Goal: Transaction & Acquisition: Purchase product/service

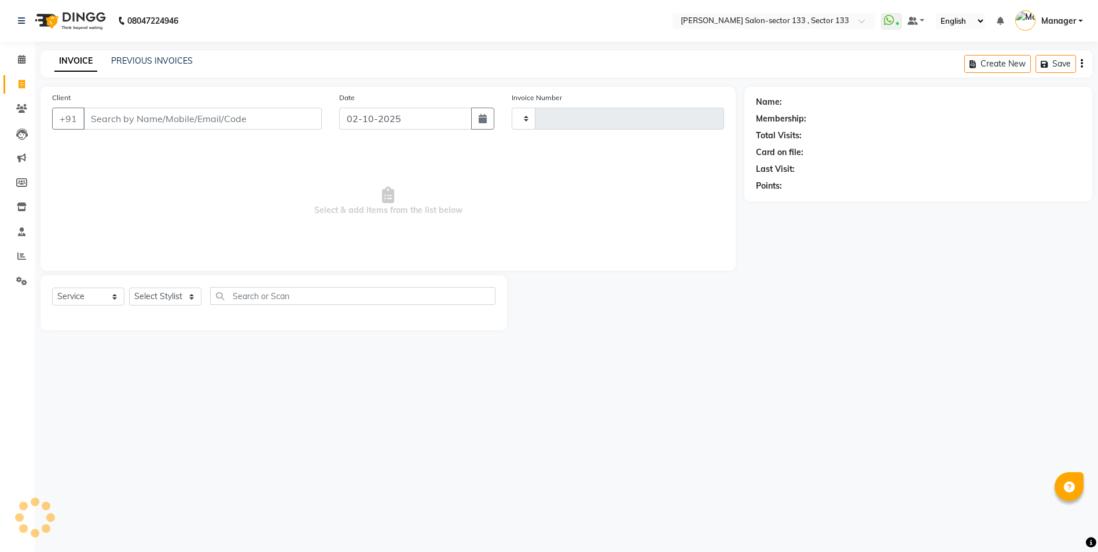
select select "service"
type input "2132"
select select "8302"
click at [98, 126] on input "Client" at bounding box center [203, 119] width 241 height 22
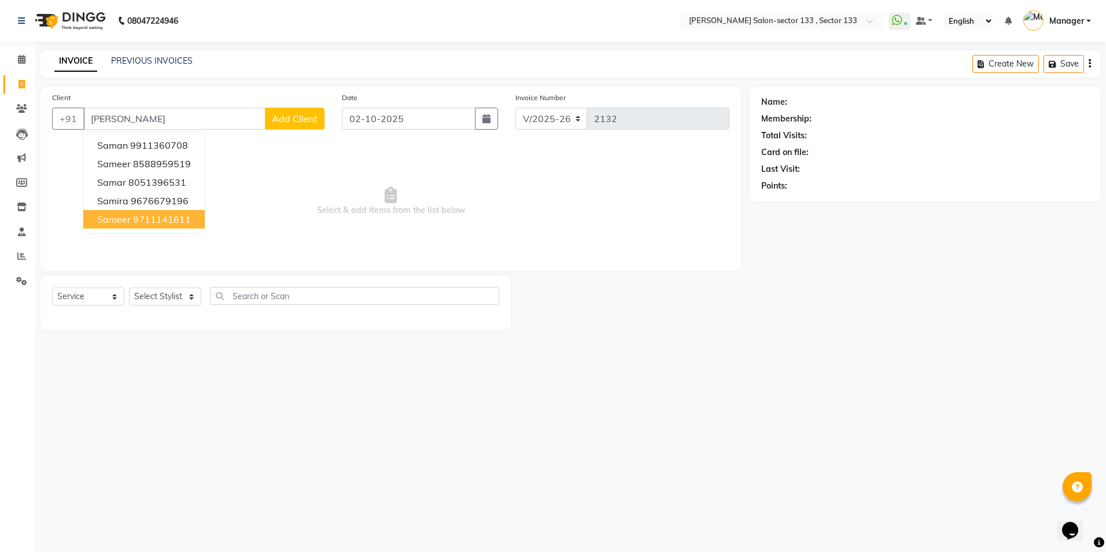
click at [135, 213] on button "sameer 9711141611" at bounding box center [144, 219] width 122 height 19
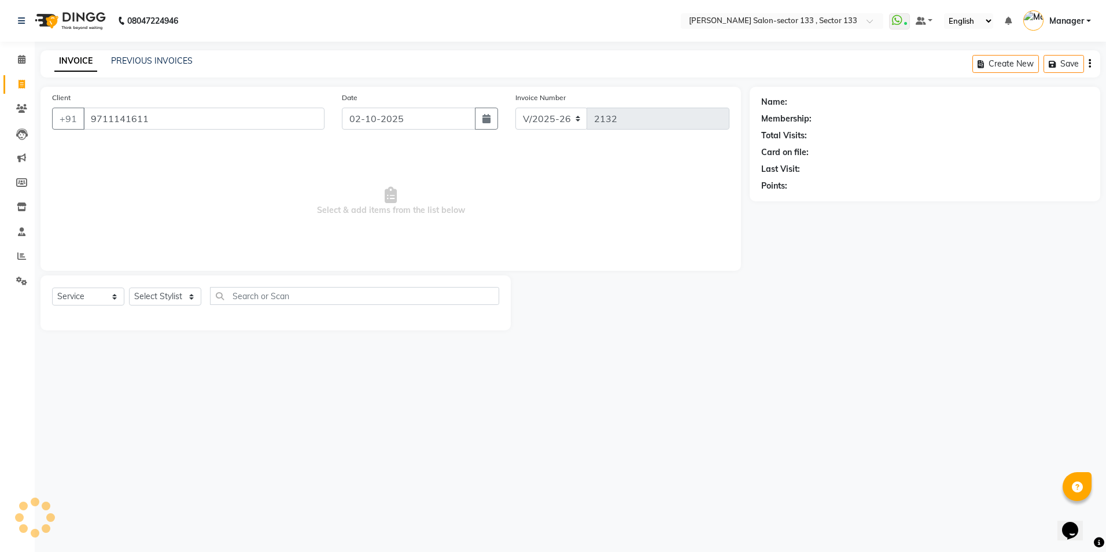
type input "9711141611"
click at [152, 293] on select "Select Stylist Anjali Anwar BUSHRA Dolly jaspal KIRTI Manager Mehboob Owner id …" at bounding box center [165, 297] width 72 height 18
select select "84597"
click at [129, 288] on select "Select Stylist Anjali Anwar BUSHRA Dolly jaspal KIRTI Manager Mehboob Owner id …" at bounding box center [165, 297] width 72 height 18
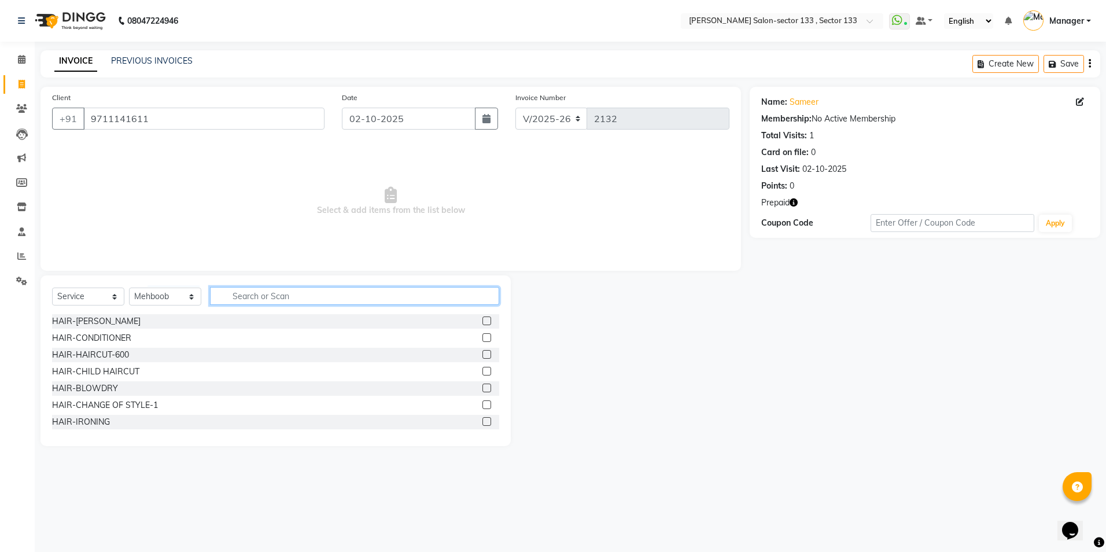
click at [286, 299] on input "text" at bounding box center [354, 296] width 289 height 18
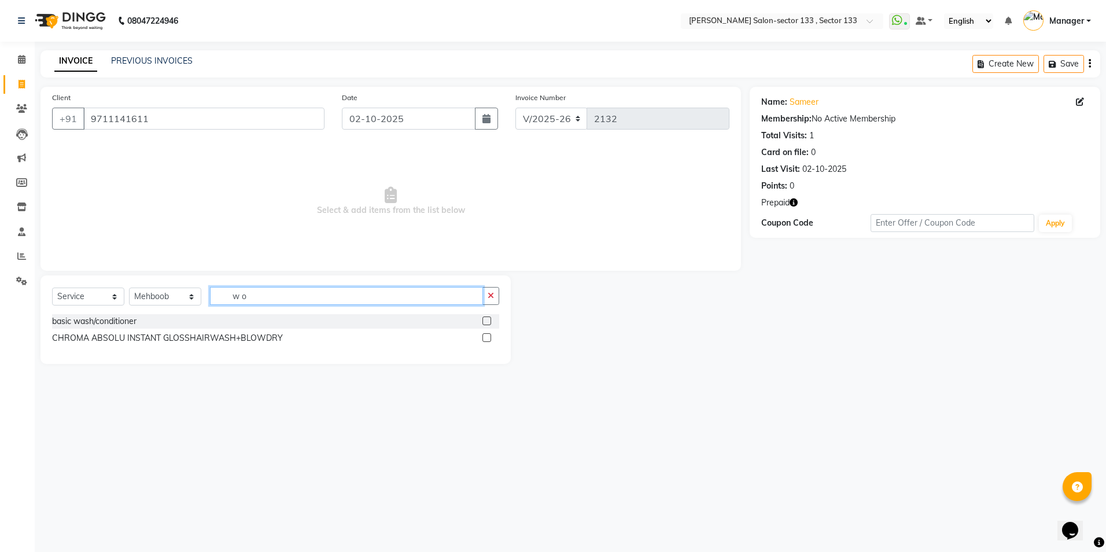
type input "w o"
click at [498, 299] on button "button" at bounding box center [491, 296] width 17 height 18
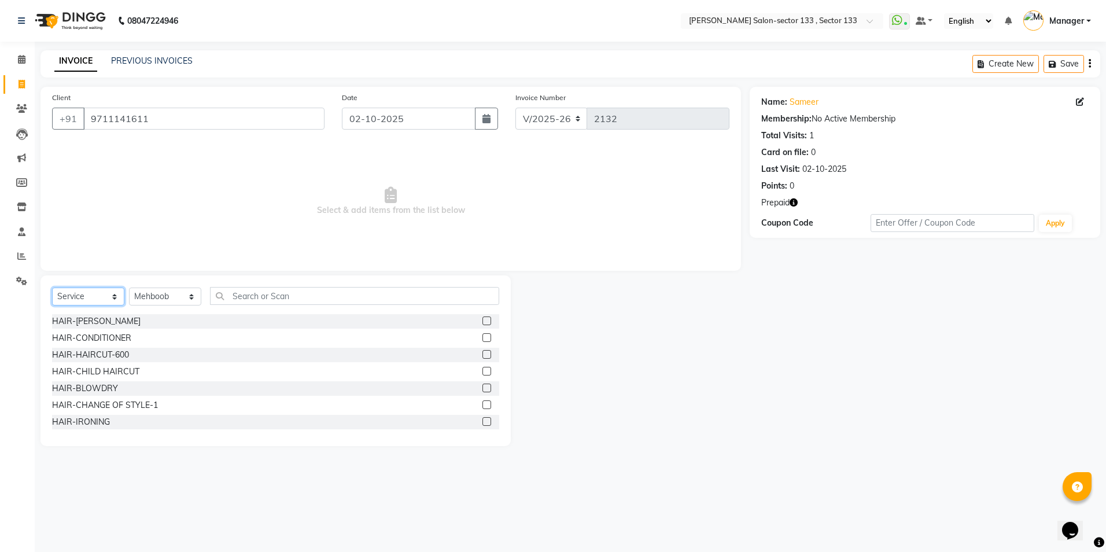
click at [75, 291] on select "Select Service Product Membership Package Voucher Prepaid Gift Card" at bounding box center [88, 297] width 72 height 18
select select "product"
click at [52, 288] on select "Select Service Product Membership Package Voucher Prepaid Gift Card" at bounding box center [88, 297] width 72 height 18
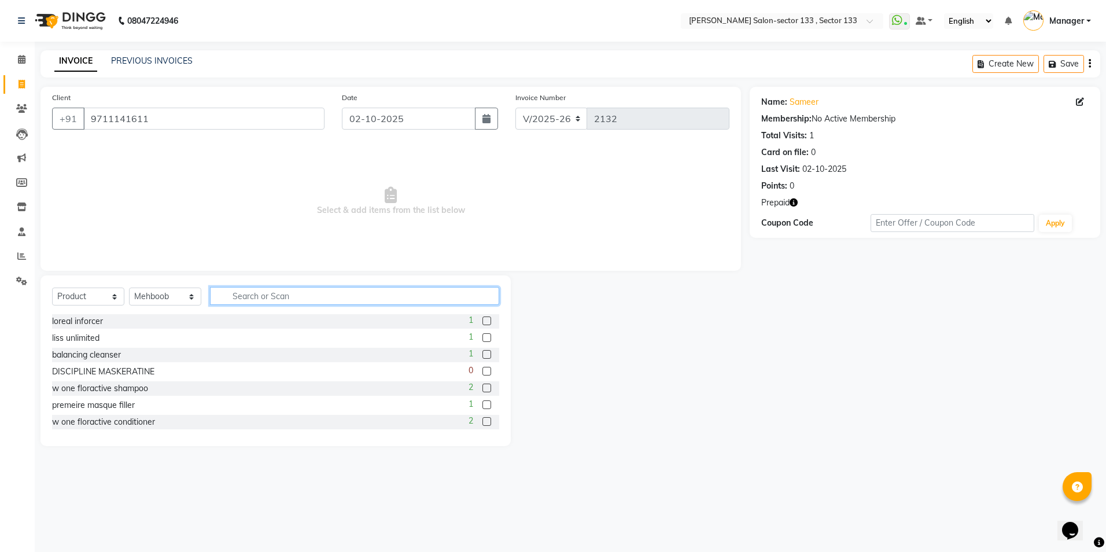
click at [247, 297] on input "text" at bounding box center [354, 296] width 289 height 18
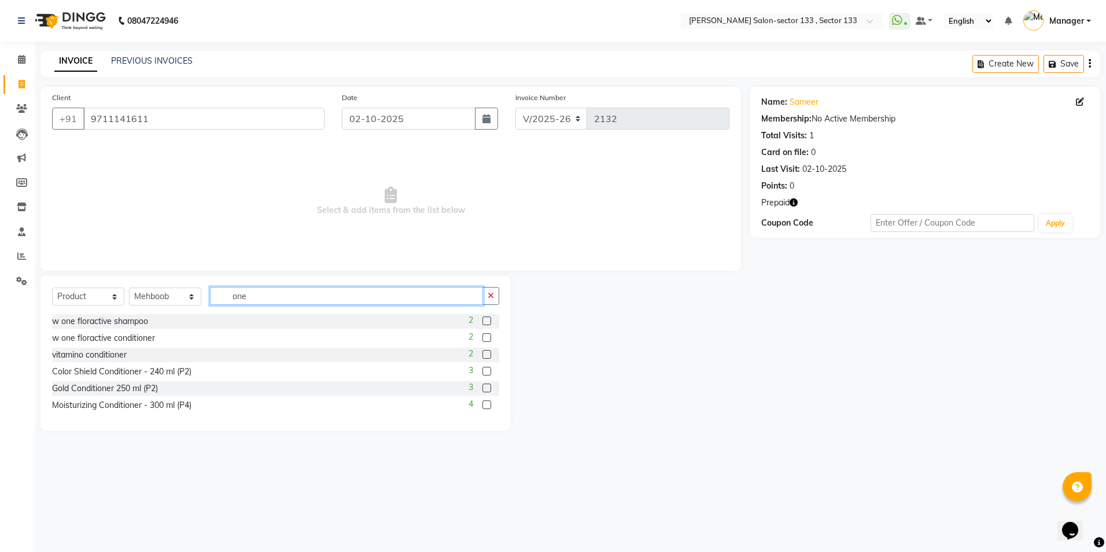
type input "one"
click at [487, 323] on label at bounding box center [487, 321] width 9 height 9
click at [487, 323] on input "checkbox" at bounding box center [487, 322] width 8 height 8
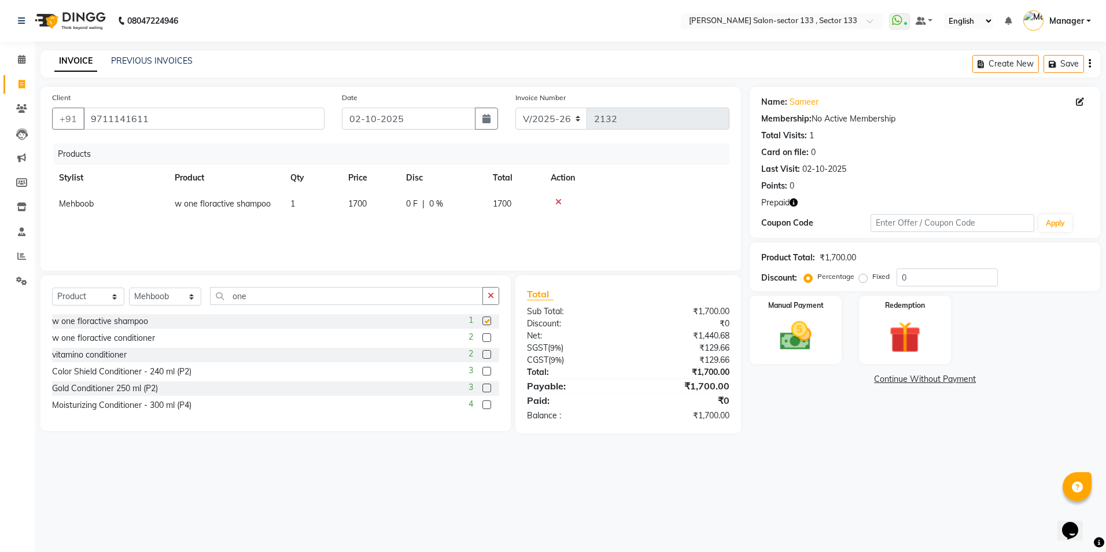
checkbox input "false"
click at [487, 339] on label at bounding box center [487, 337] width 9 height 9
click at [487, 339] on input "checkbox" at bounding box center [487, 338] width 8 height 8
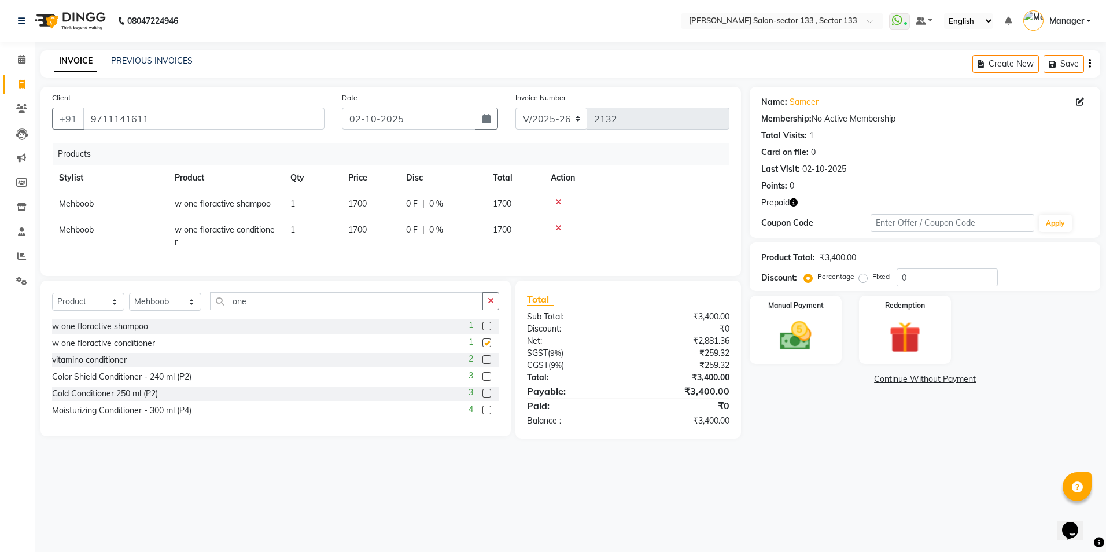
checkbox input "false"
click at [822, 345] on img at bounding box center [796, 336] width 54 height 38
click at [886, 380] on span "CASH" at bounding box center [875, 379] width 25 height 13
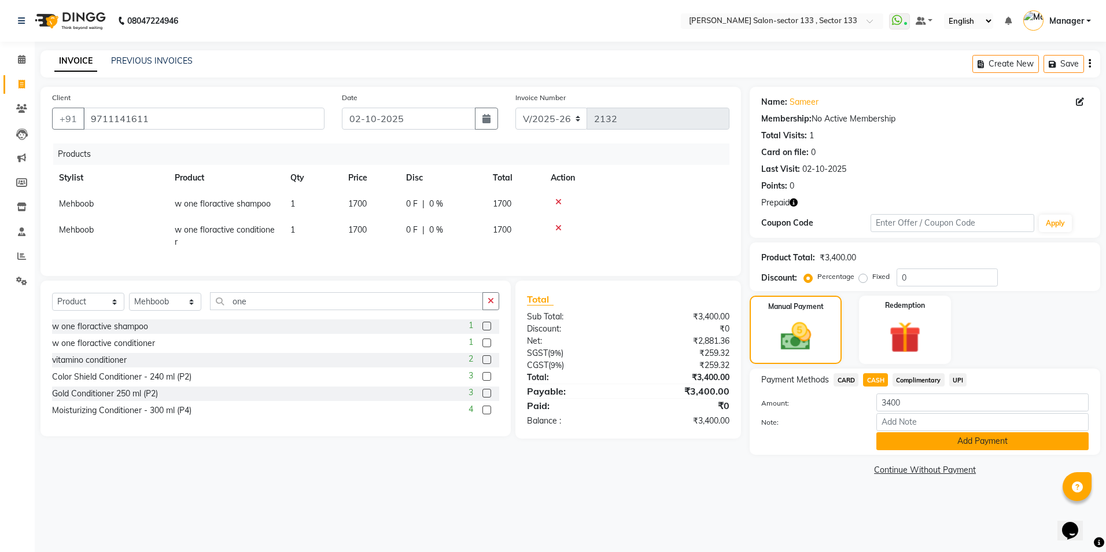
click at [953, 439] on button "Add Payment" at bounding box center [983, 441] width 212 height 18
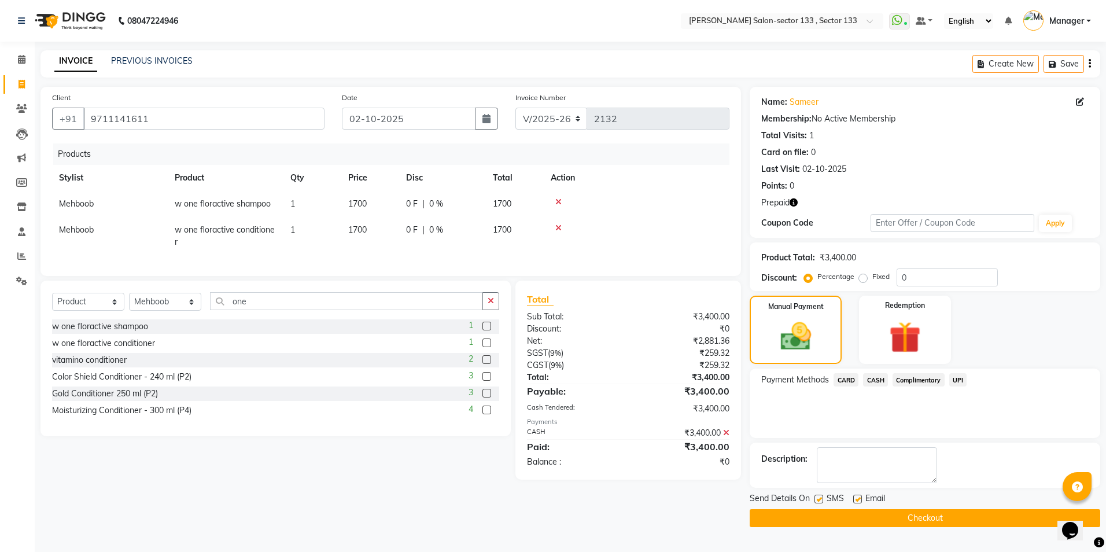
click at [951, 513] on button "Checkout" at bounding box center [925, 518] width 351 height 18
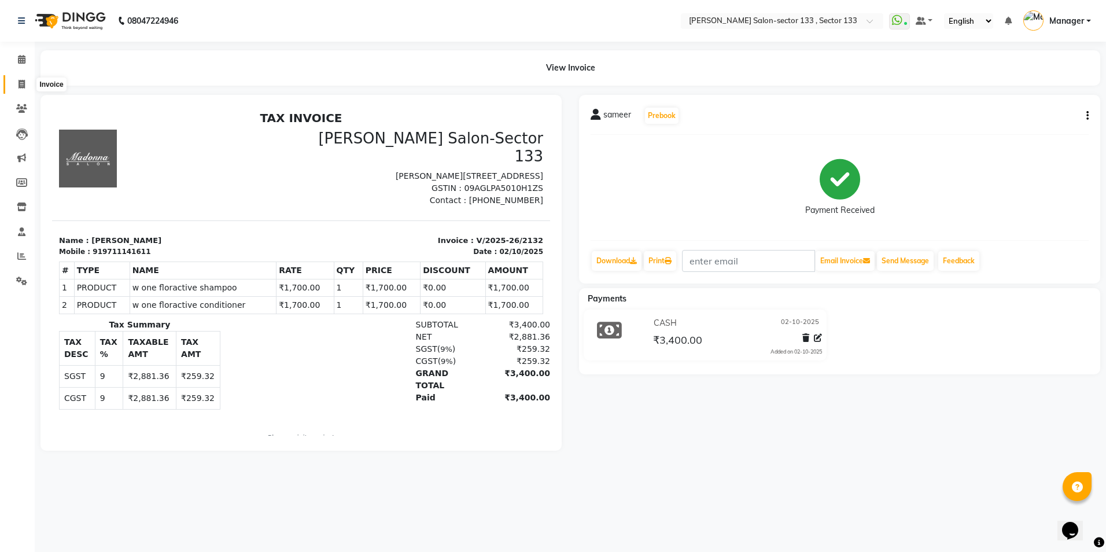
click at [25, 83] on span at bounding box center [22, 84] width 20 height 13
select select "service"
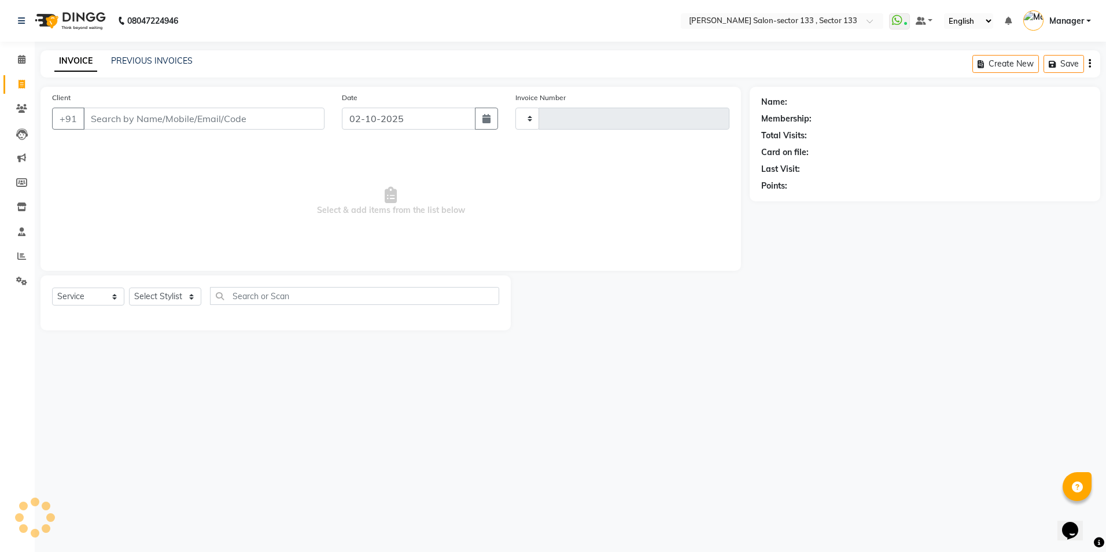
type input "2133"
select select "8302"
click at [18, 60] on icon at bounding box center [22, 59] width 8 height 9
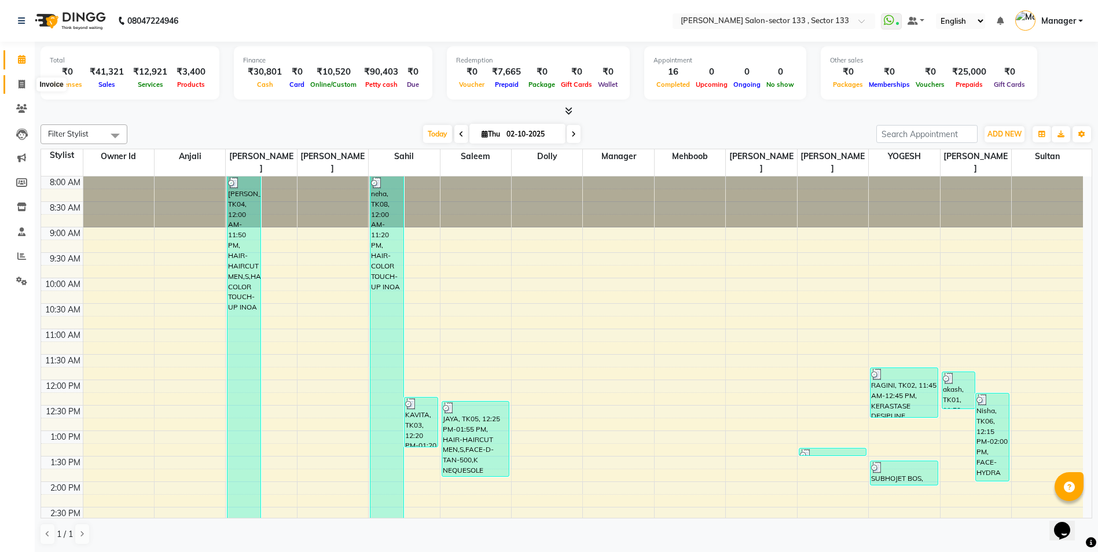
click at [19, 87] on icon at bounding box center [22, 84] width 6 height 9
select select "service"
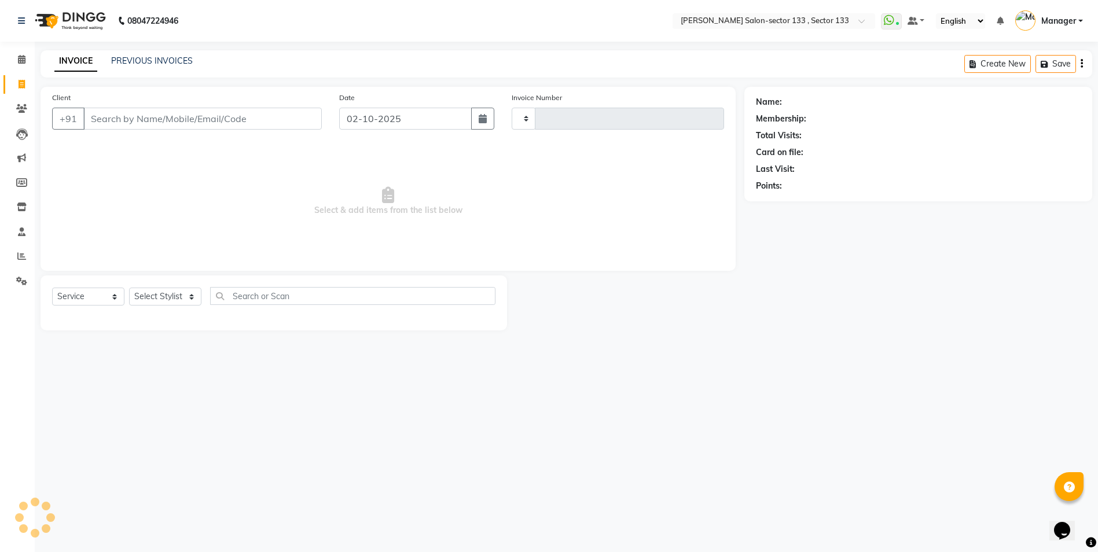
type input "2133"
select select "8302"
click at [19, 87] on icon at bounding box center [22, 84] width 6 height 9
select select "8302"
select select "service"
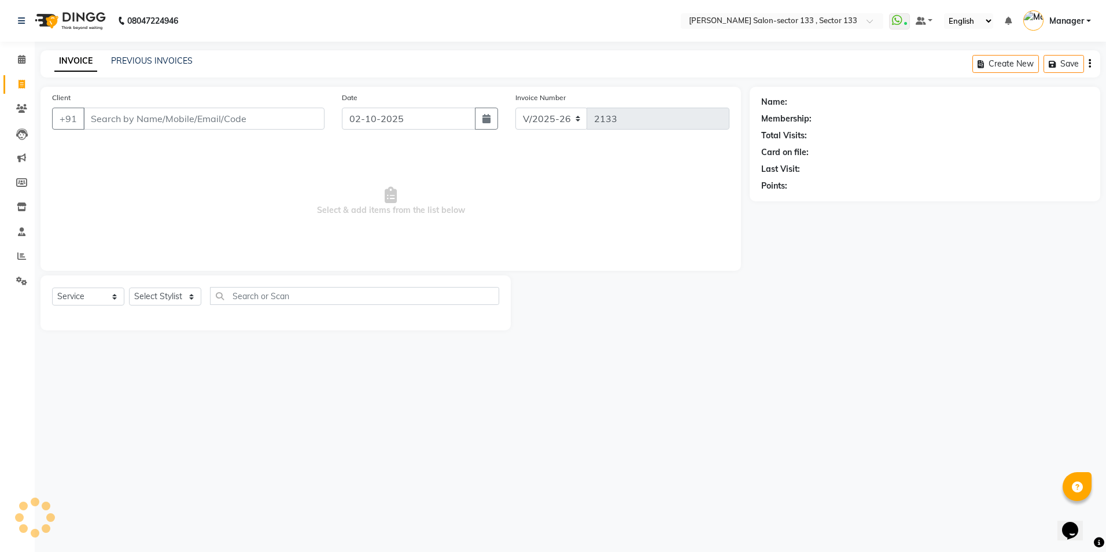
click at [221, 127] on input "Client" at bounding box center [203, 119] width 241 height 22
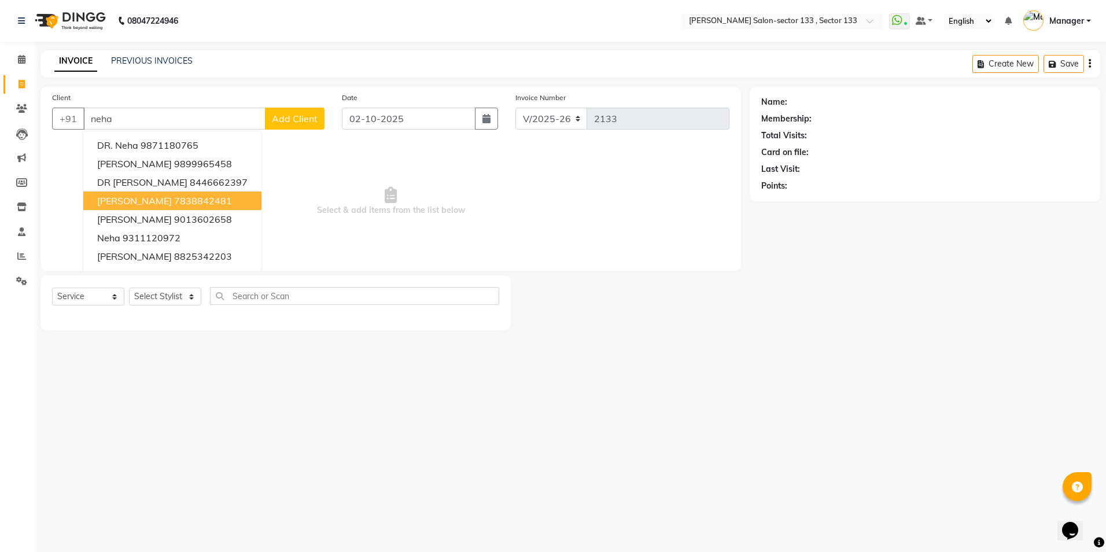
click at [180, 206] on ngb-highlight "7838842481" at bounding box center [203, 201] width 58 height 12
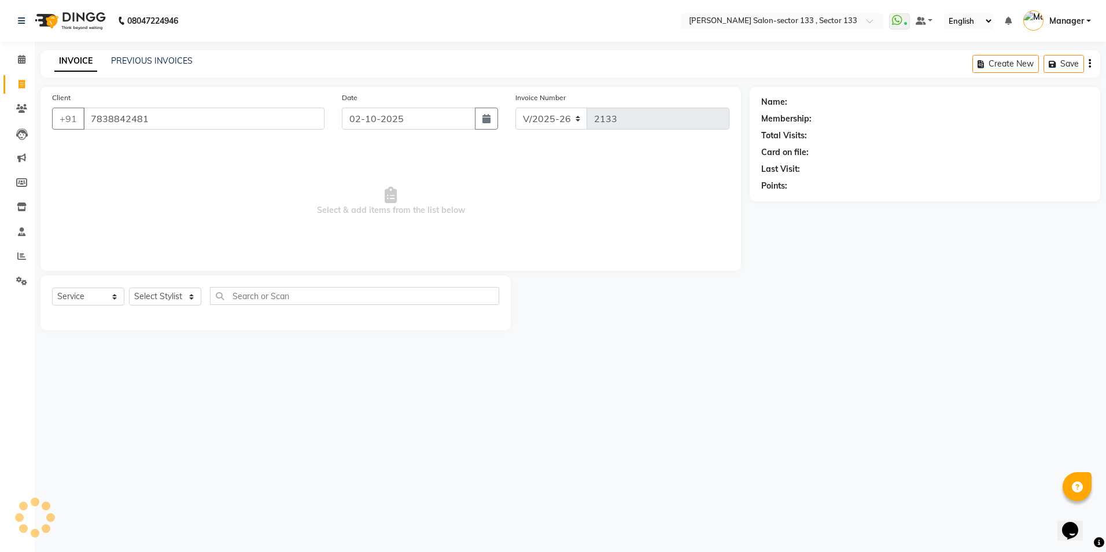
type input "7838842481"
click at [793, 203] on icon "button" at bounding box center [794, 202] width 8 height 8
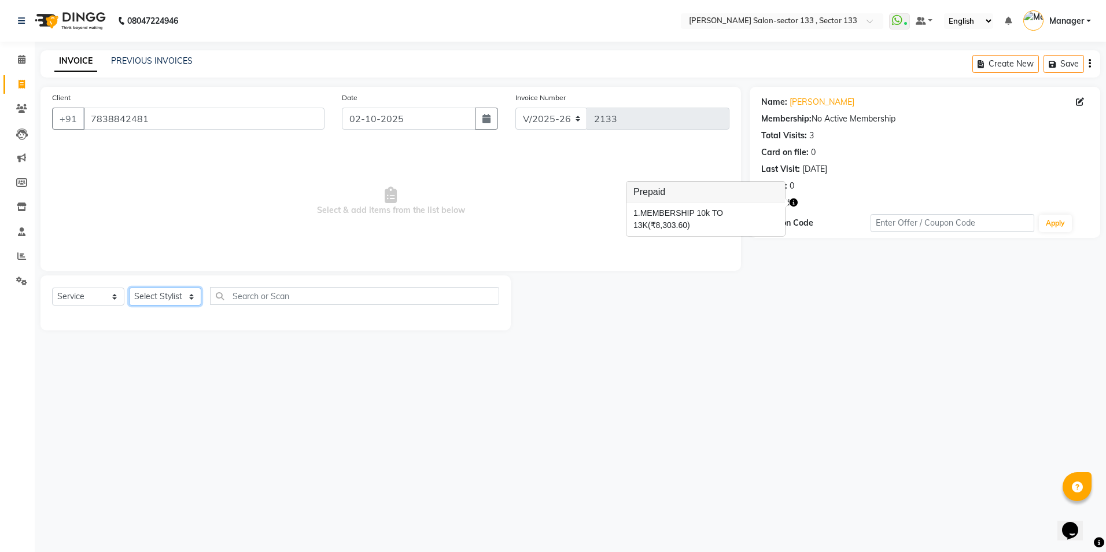
click at [141, 304] on select "Select Stylist Anjali Anwar BUSHRA Dolly jaspal KIRTI Manager Mehboob Owner id …" at bounding box center [165, 297] width 72 height 18
select select "80845"
click at [129, 288] on select "Select Stylist Anjali Anwar BUSHRA Dolly jaspal KIRTI Manager Mehboob Owner id …" at bounding box center [165, 297] width 72 height 18
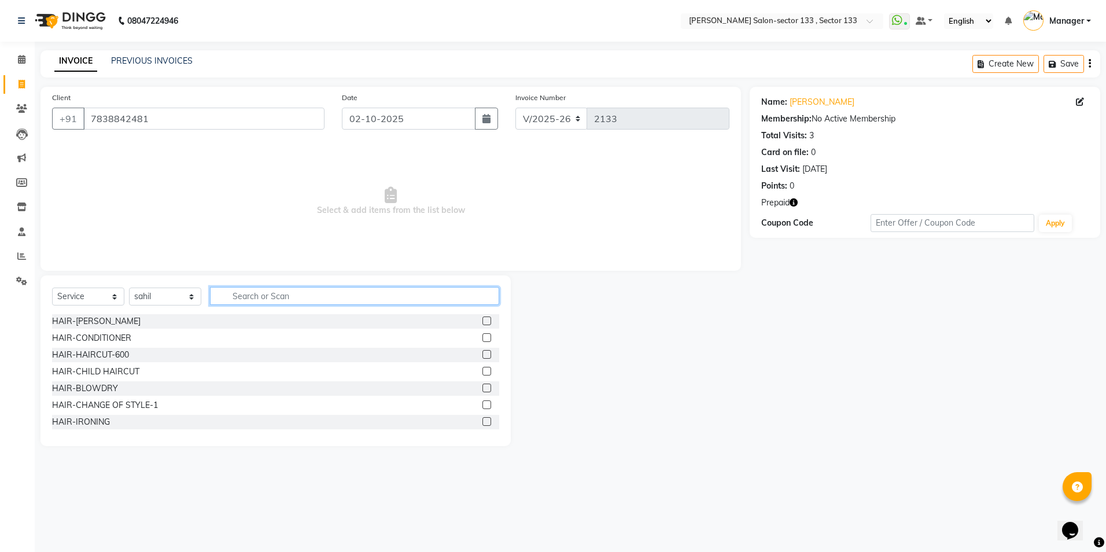
click at [285, 289] on input "text" at bounding box center [354, 296] width 289 height 18
type input "ker"
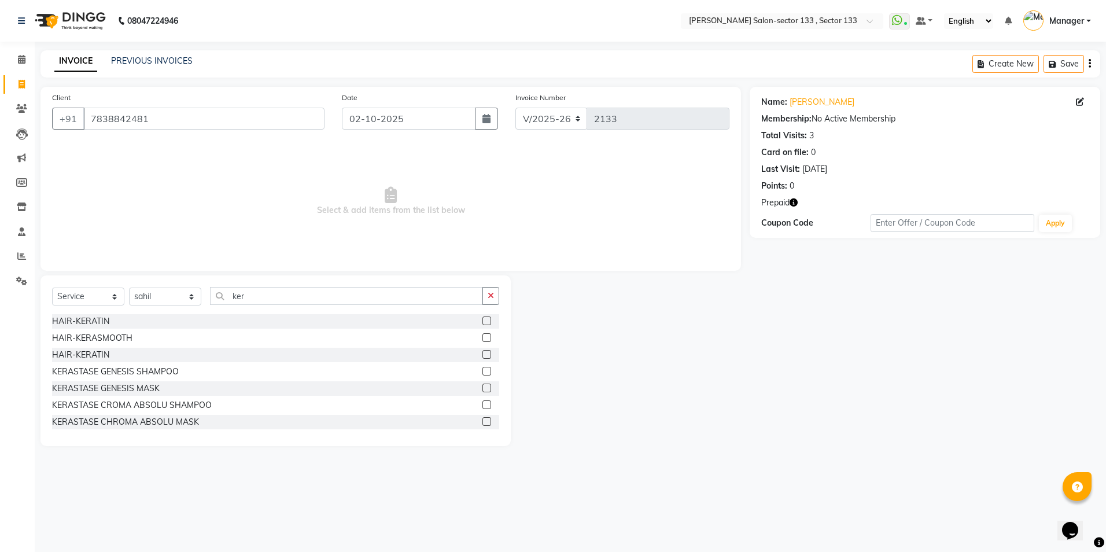
click at [483, 321] on label at bounding box center [487, 321] width 9 height 9
click at [483, 321] on input "checkbox" at bounding box center [487, 322] width 8 height 8
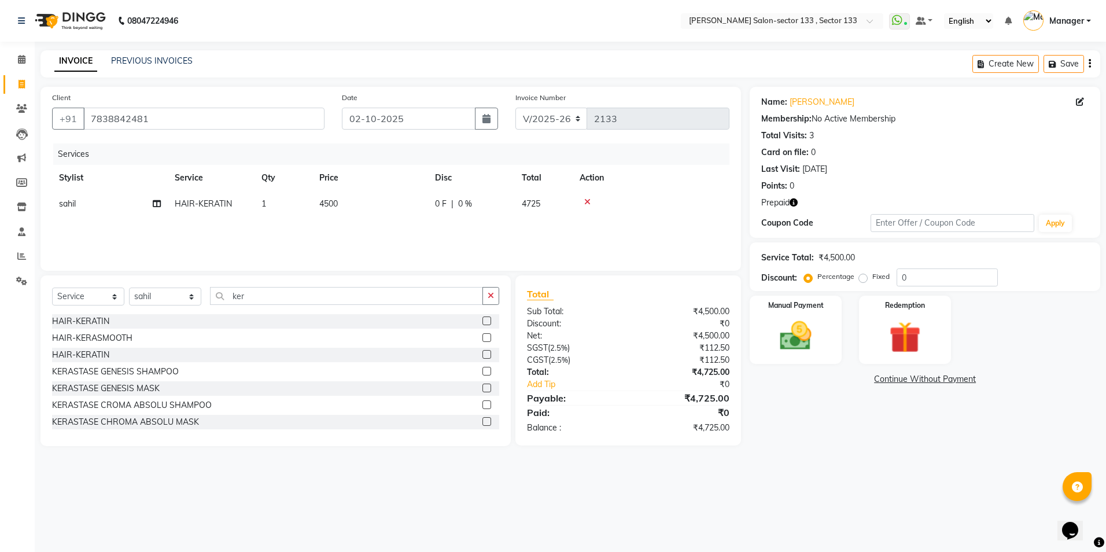
checkbox input "false"
click at [365, 200] on td "4500" at bounding box center [370, 204] width 116 height 26
select select "80845"
click at [419, 203] on input "4500" at bounding box center [425, 207] width 102 height 18
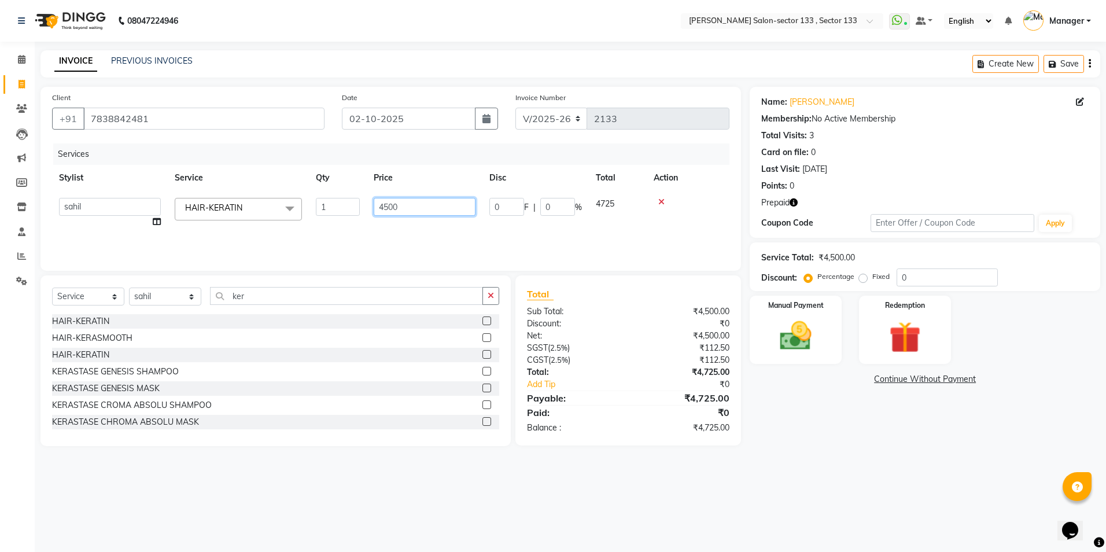
click at [419, 203] on input "4500" at bounding box center [425, 207] width 102 height 18
type input "6000"
click at [414, 223] on div "Services Stylist Service Qty Price Disc Total Action sahil HAIR-KERATIN 1 6000 …" at bounding box center [391, 202] width 678 height 116
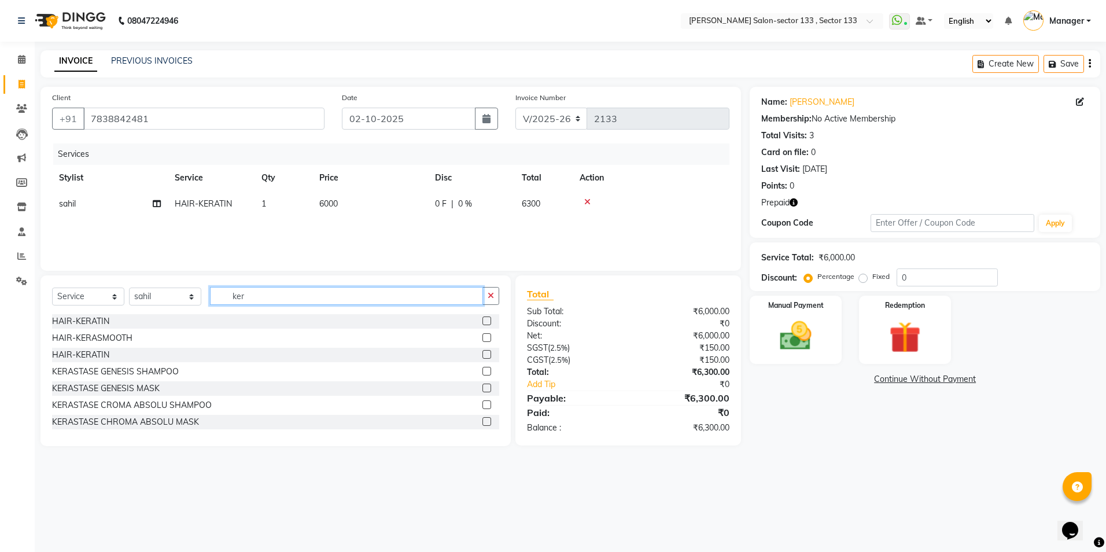
click at [271, 289] on input "ker" at bounding box center [346, 296] width 273 height 18
click at [271, 298] on input "ker" at bounding box center [346, 296] width 273 height 18
type input "k"
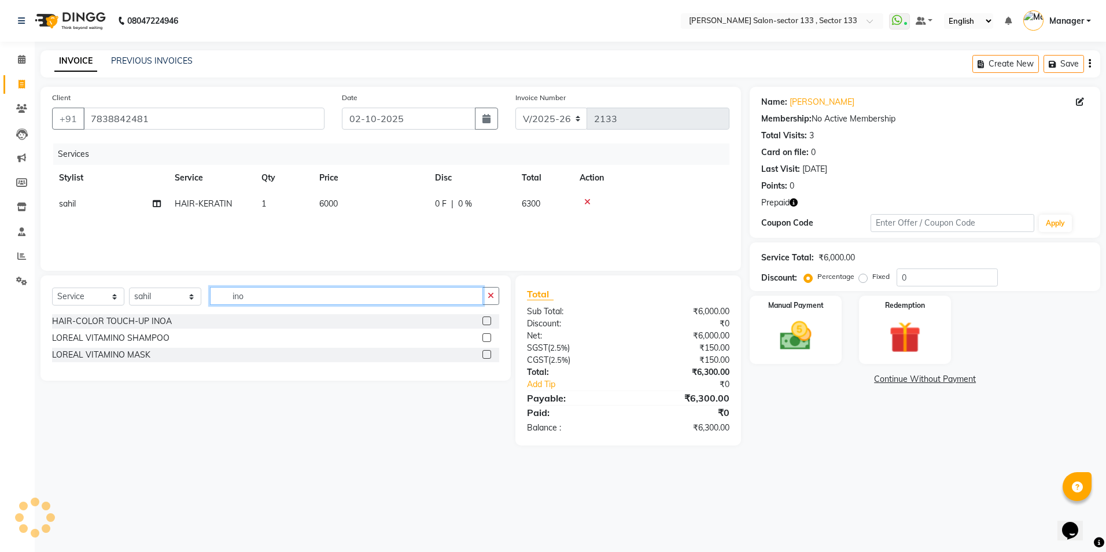
type input "ino"
click at [490, 321] on label at bounding box center [487, 321] width 9 height 9
click at [490, 321] on input "checkbox" at bounding box center [487, 322] width 8 height 8
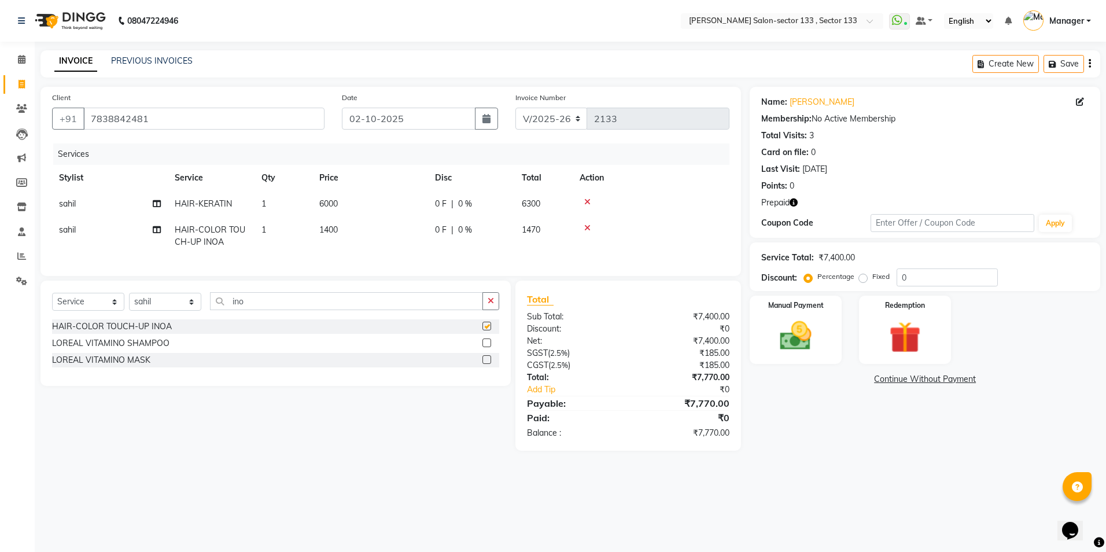
click at [341, 237] on td "1400" at bounding box center [370, 236] width 116 height 38
checkbox input "false"
select select "80845"
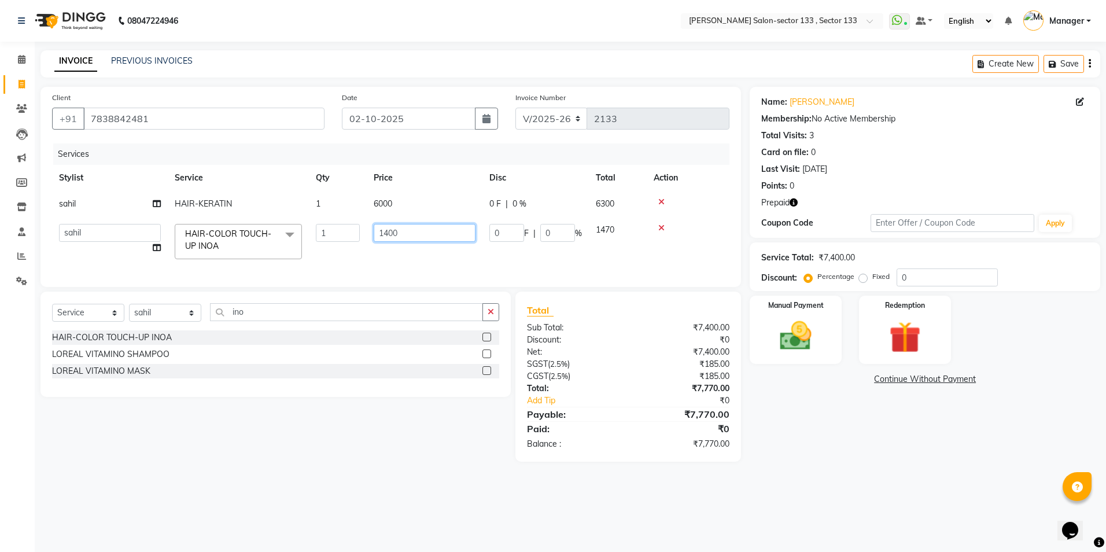
click at [440, 232] on input "1400" at bounding box center [425, 233] width 102 height 18
type input "2500"
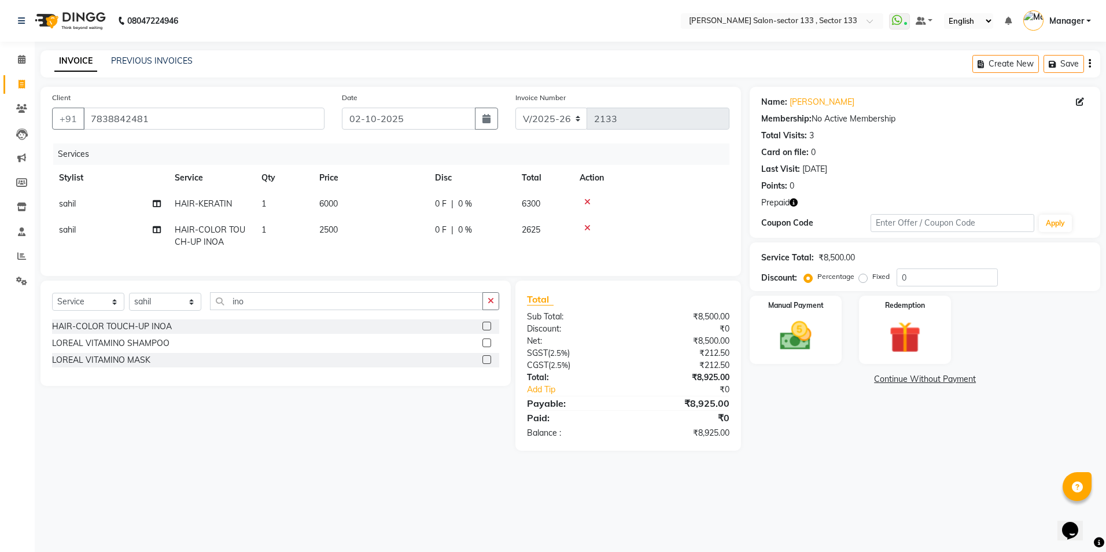
click at [434, 260] on div "Services Stylist Service Qty Price Disc Total Action sahil HAIR-KERATIN 1 6000 …" at bounding box center [391, 204] width 678 height 121
click at [797, 204] on icon "button" at bounding box center [794, 202] width 8 height 8
click at [901, 344] on img at bounding box center [905, 337] width 54 height 41
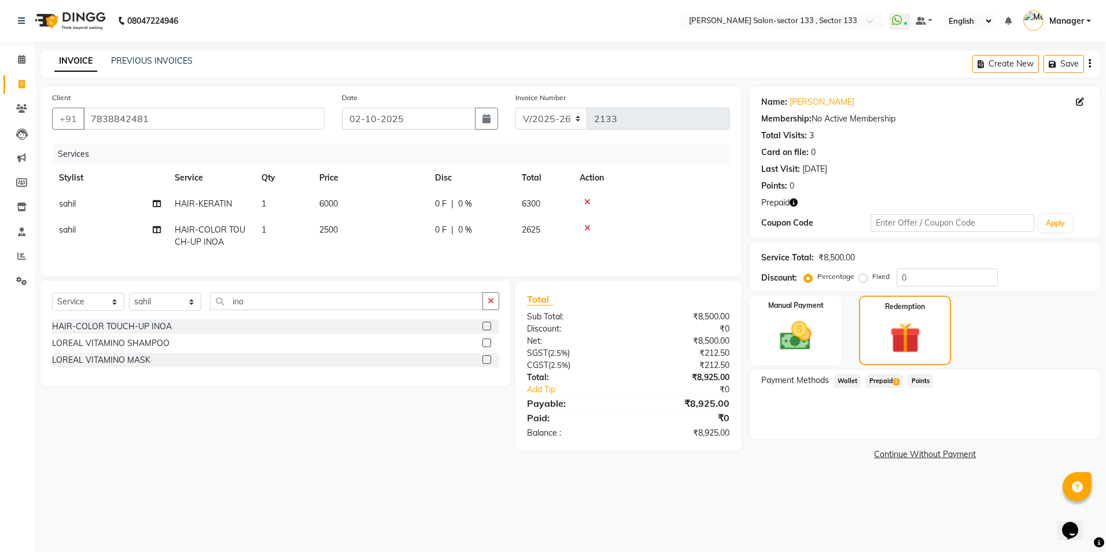
click at [884, 385] on span "Prepaid 1" at bounding box center [885, 380] width 38 height 13
click at [1064, 441] on div "MEMBERSHIP 10k TO 13K (₹8,303.60) Expiry: 11-07-2026 8303.6 Add" at bounding box center [926, 421] width 328 height 45
click at [1047, 437] on div "8303.6 Add" at bounding box center [925, 428] width 317 height 22
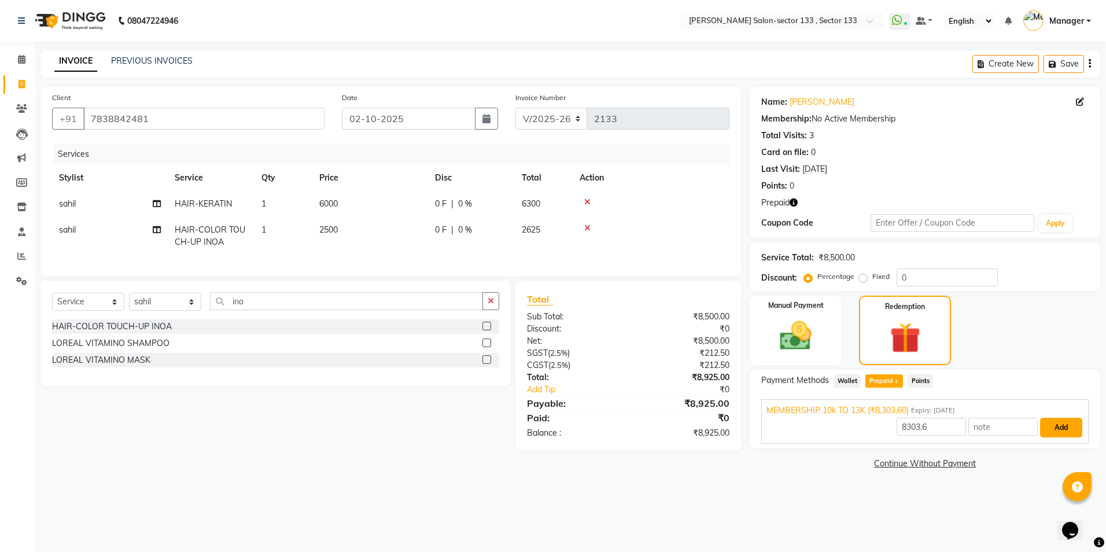
click at [1047, 431] on button "Add" at bounding box center [1061, 428] width 42 height 20
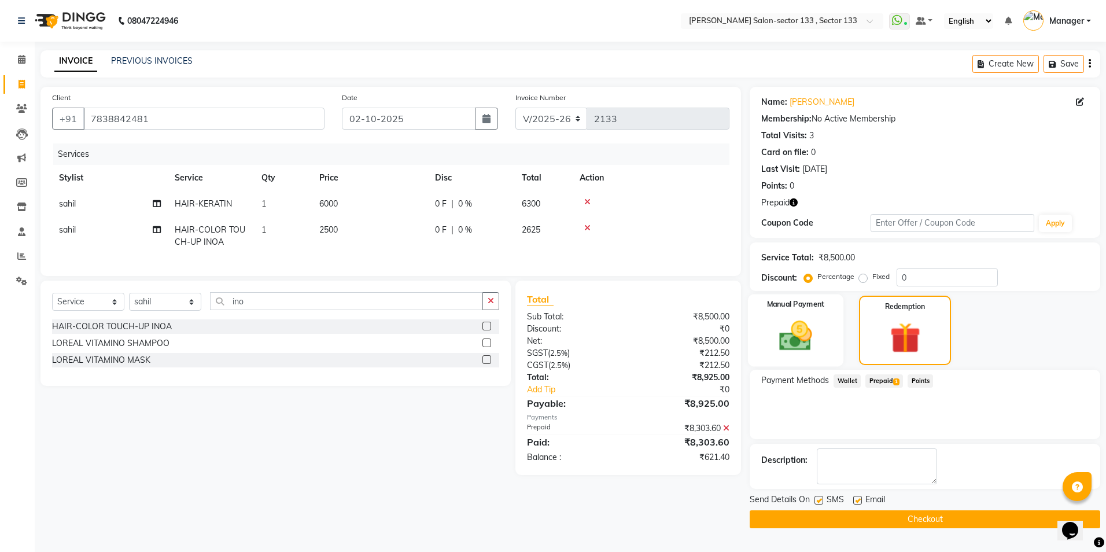
click at [794, 334] on img at bounding box center [796, 336] width 54 height 38
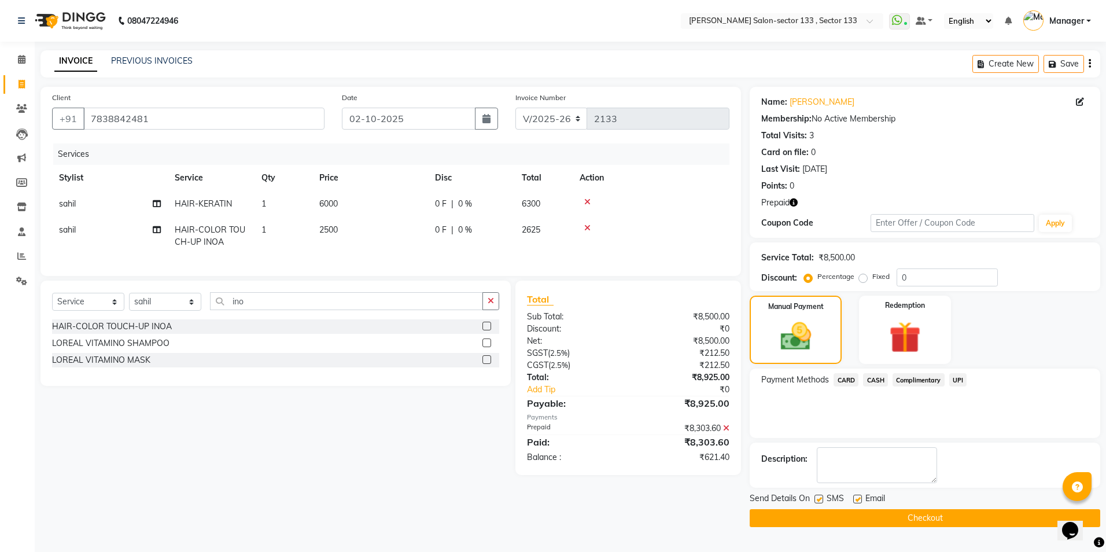
click at [963, 378] on span "UPI" at bounding box center [959, 379] width 18 height 13
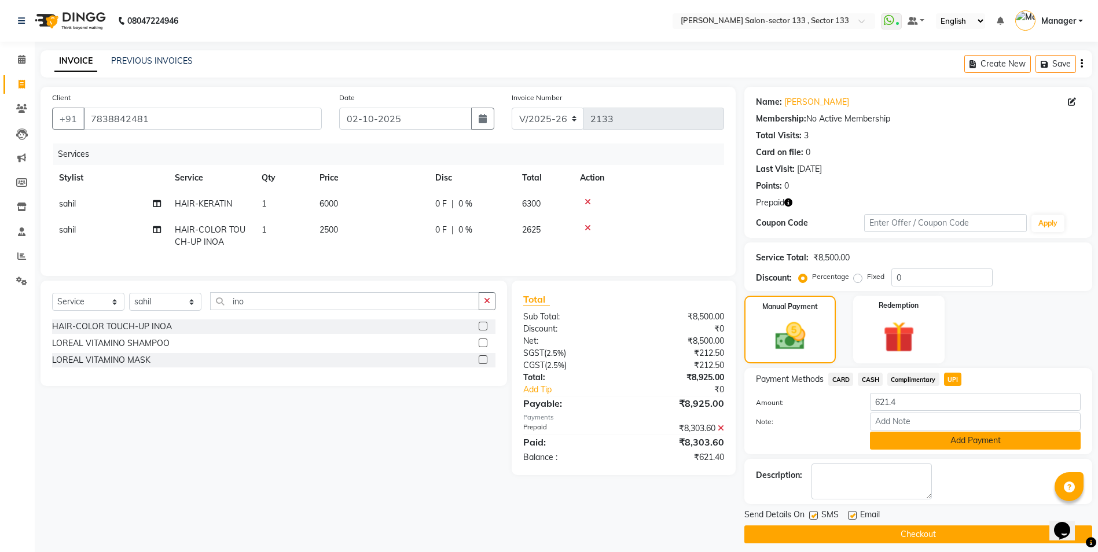
click at [918, 444] on button "Add Payment" at bounding box center [975, 441] width 211 height 18
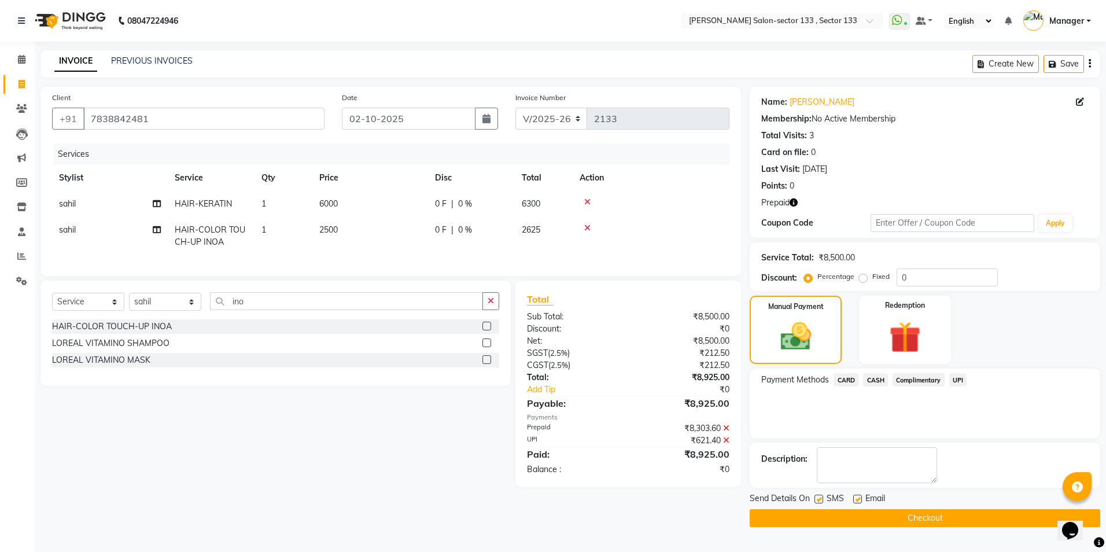
click at [858, 516] on button "Checkout" at bounding box center [925, 518] width 351 height 18
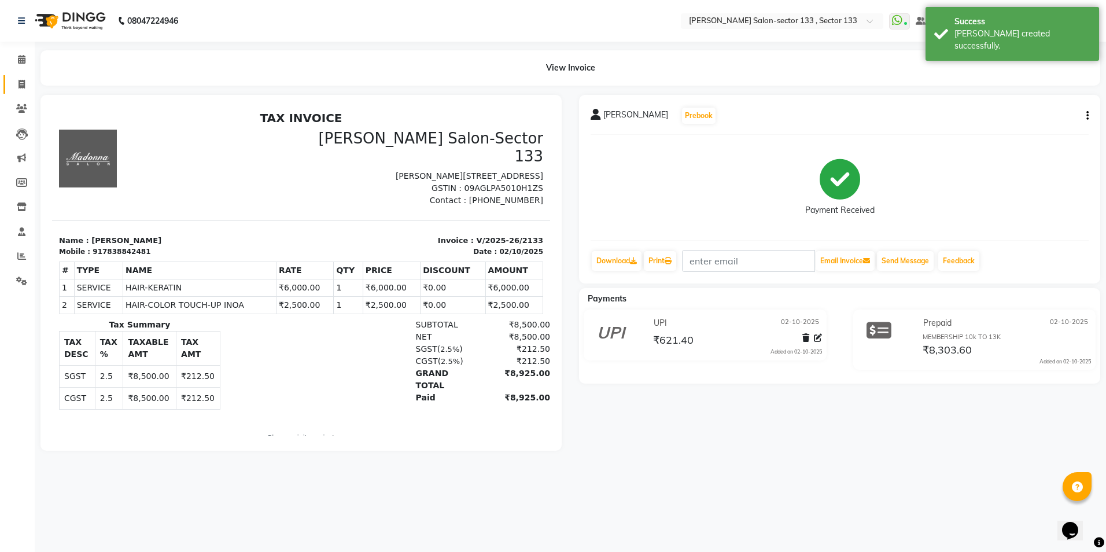
click at [14, 83] on span at bounding box center [22, 84] width 20 height 13
select select "service"
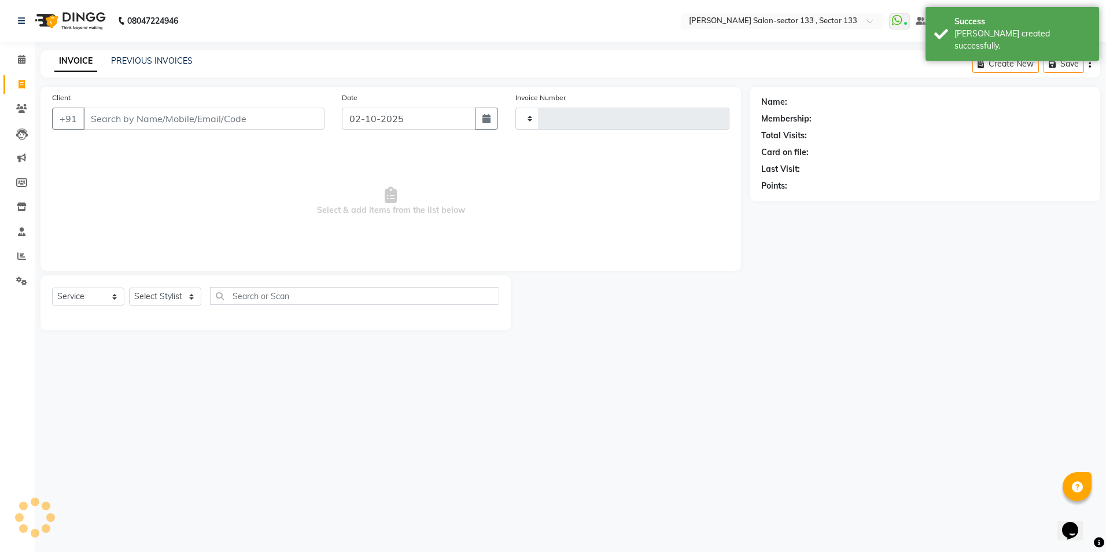
type input "2134"
select select "8302"
click at [27, 53] on span at bounding box center [22, 59] width 20 height 13
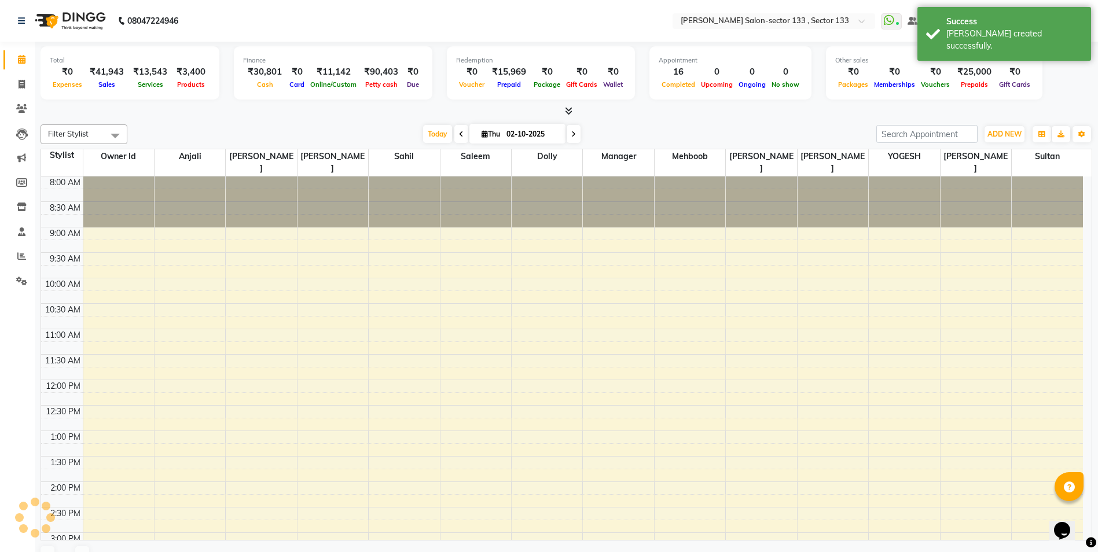
click at [21, 59] on icon at bounding box center [22, 59] width 8 height 9
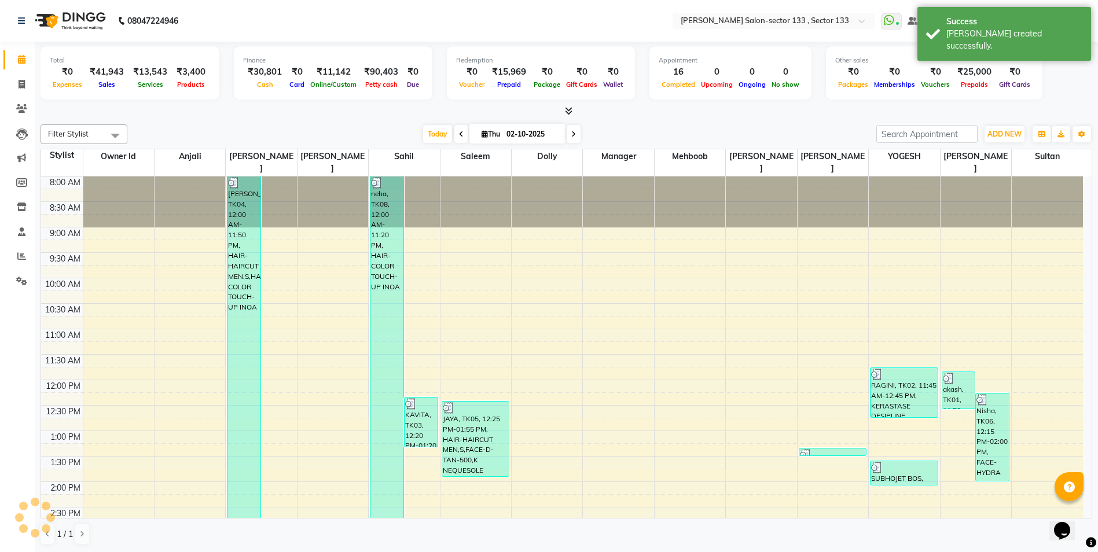
click at [21, 59] on icon at bounding box center [22, 59] width 8 height 9
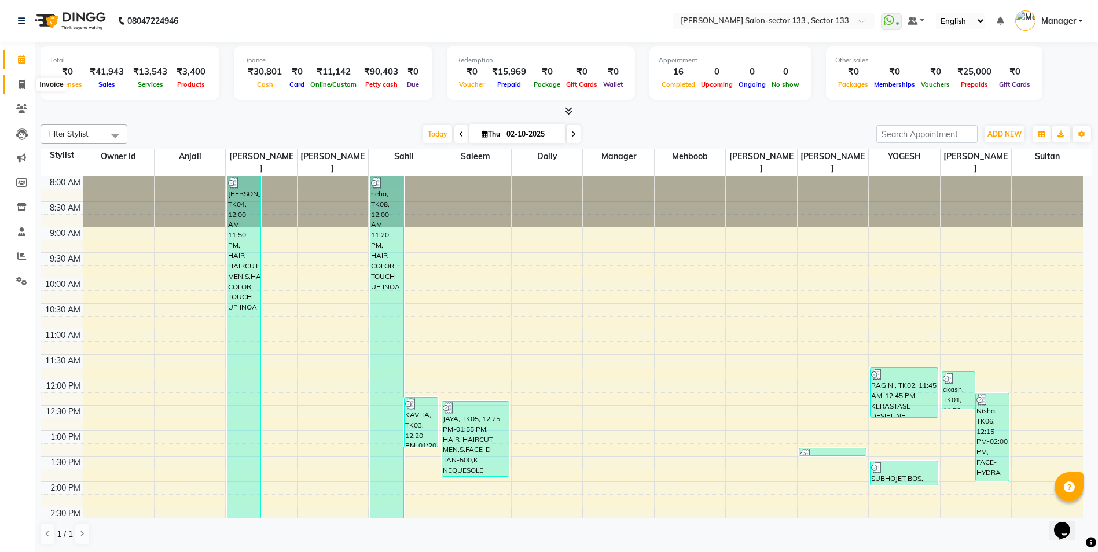
click at [17, 83] on span at bounding box center [22, 84] width 20 height 13
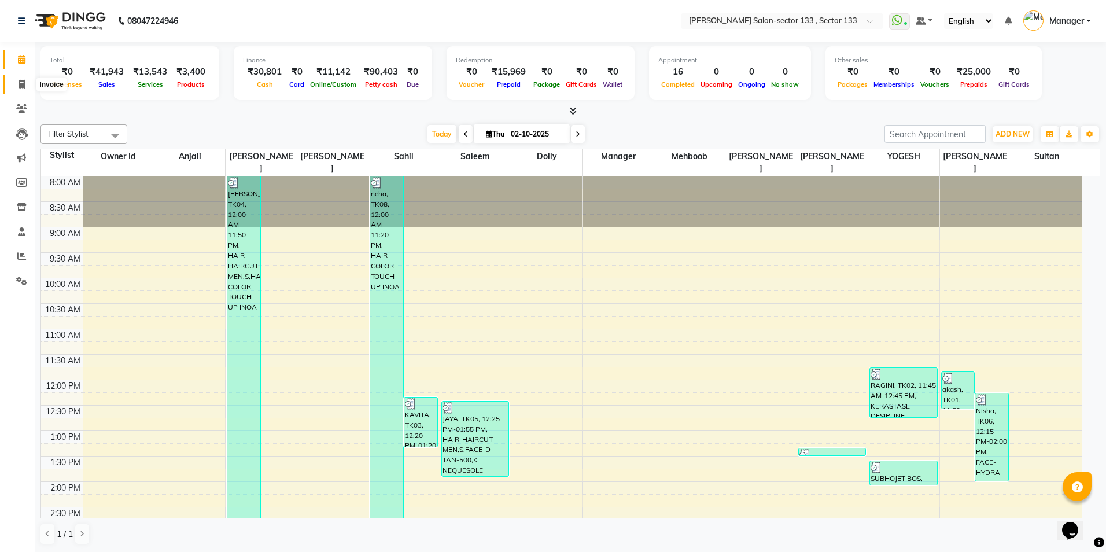
select select "service"
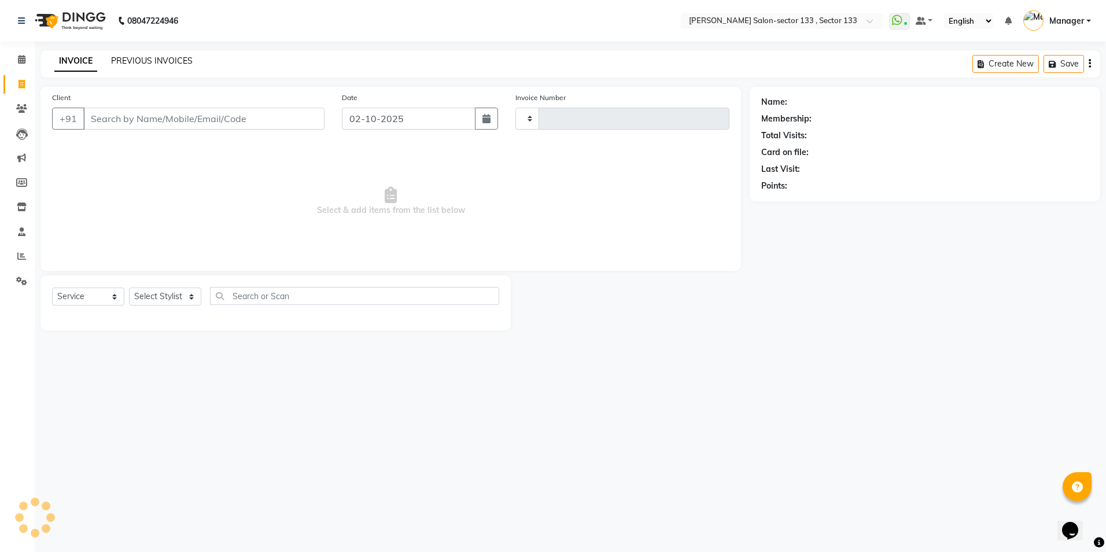
type input "2134"
click at [186, 62] on link "PREVIOUS INVOICES" at bounding box center [152, 61] width 82 height 10
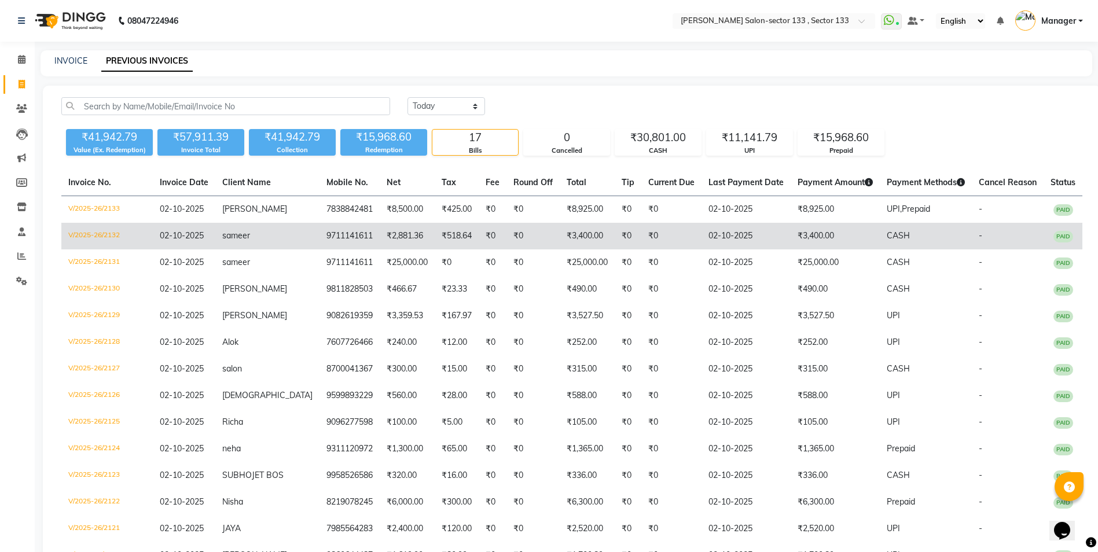
click at [380, 249] on td "₹2,881.36" at bounding box center [407, 236] width 55 height 27
drag, startPoint x: 302, startPoint y: 246, endPoint x: 350, endPoint y: 246, distance: 48.6
click at [350, 246] on td "9711141611" at bounding box center [349, 236] width 60 height 27
copy td "9711141611"
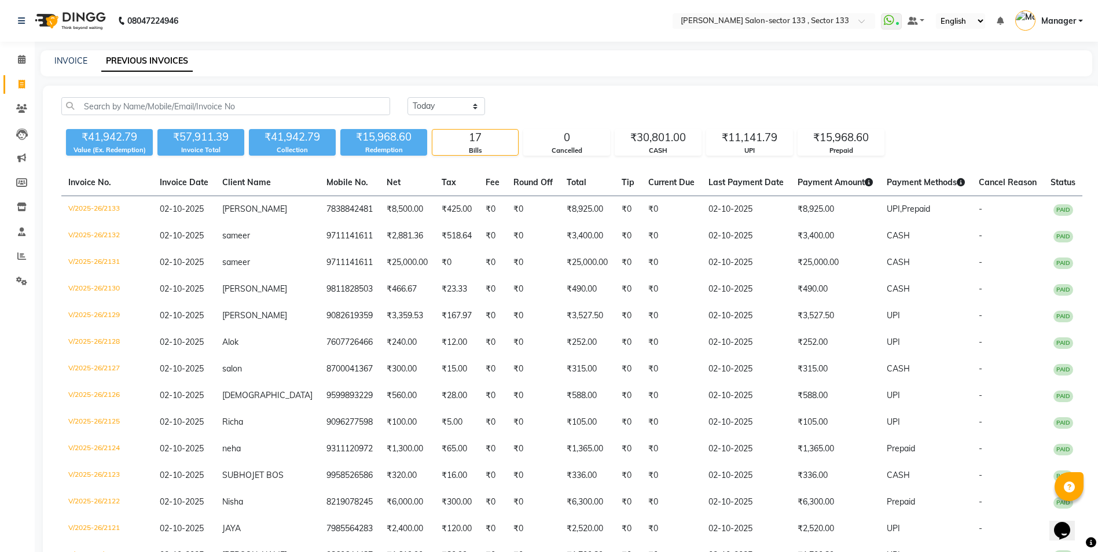
click at [52, 58] on div "INVOICE PREVIOUS INVOICES" at bounding box center [560, 61] width 1038 height 12
click at [65, 53] on div "INVOICE PREVIOUS INVOICES" at bounding box center [566, 63] width 1051 height 26
click at [76, 61] on link "INVOICE" at bounding box center [70, 61] width 33 height 10
select select "service"
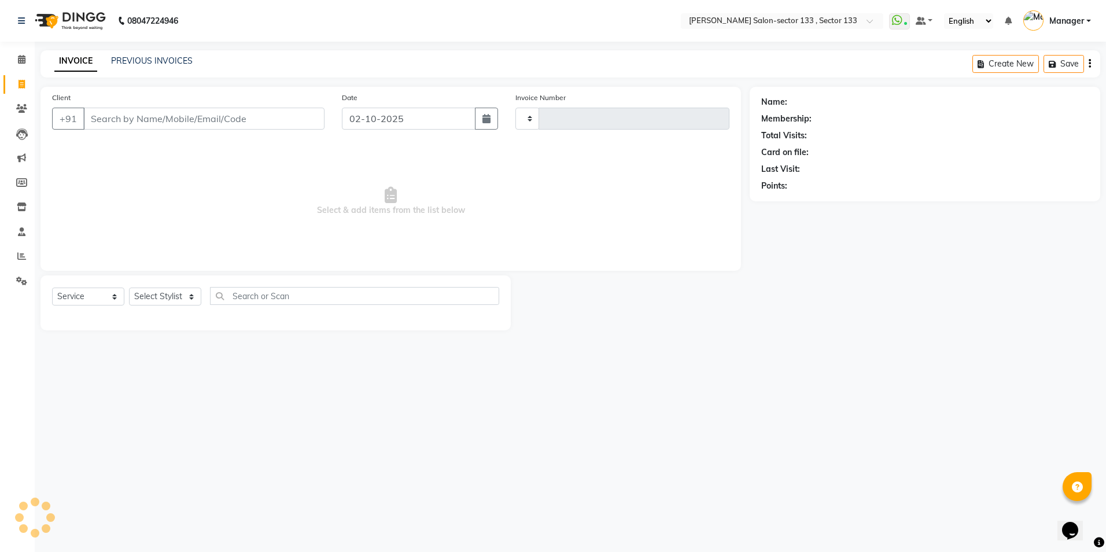
type input "2134"
select select "8302"
type input "9711141611"
click at [149, 295] on select "Select Stylist Anjali Anwar BUSHRA Dolly jaspal KIRTI Manager Mehboob Owner id …" at bounding box center [165, 297] width 72 height 18
click at [797, 204] on icon "button" at bounding box center [794, 202] width 8 height 8
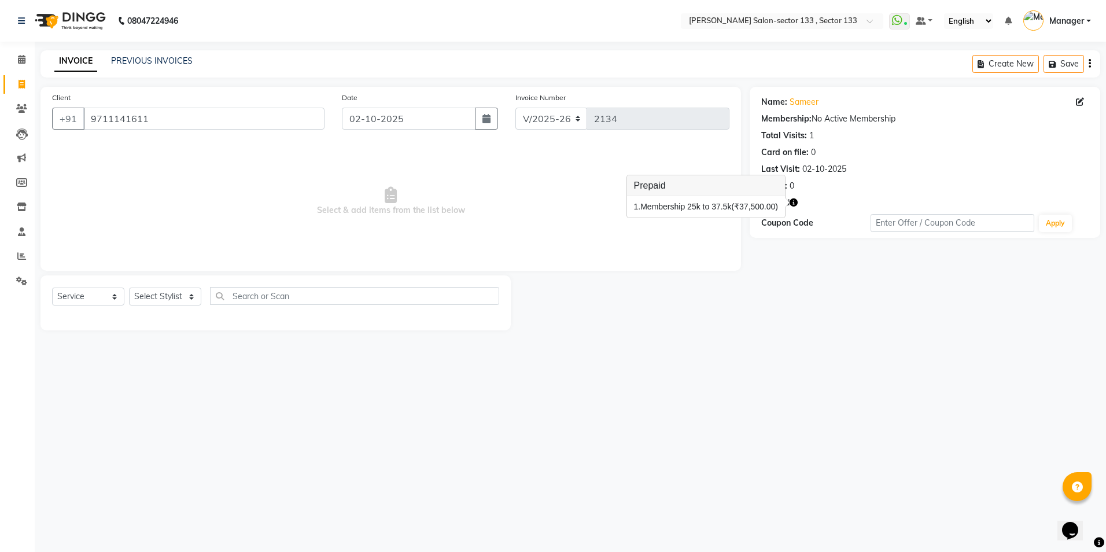
click at [480, 204] on span "Select & add items from the list below" at bounding box center [391, 202] width 678 height 116
click at [170, 291] on select "Select Stylist Anjali Anwar BUSHRA Dolly jaspal KIRTI Manager Mehboob Owner id …" at bounding box center [165, 297] width 72 height 18
select select "84597"
click at [129, 288] on select "Select Stylist Anjali Anwar BUSHRA Dolly jaspal KIRTI Manager Mehboob Owner id …" at bounding box center [165, 297] width 72 height 18
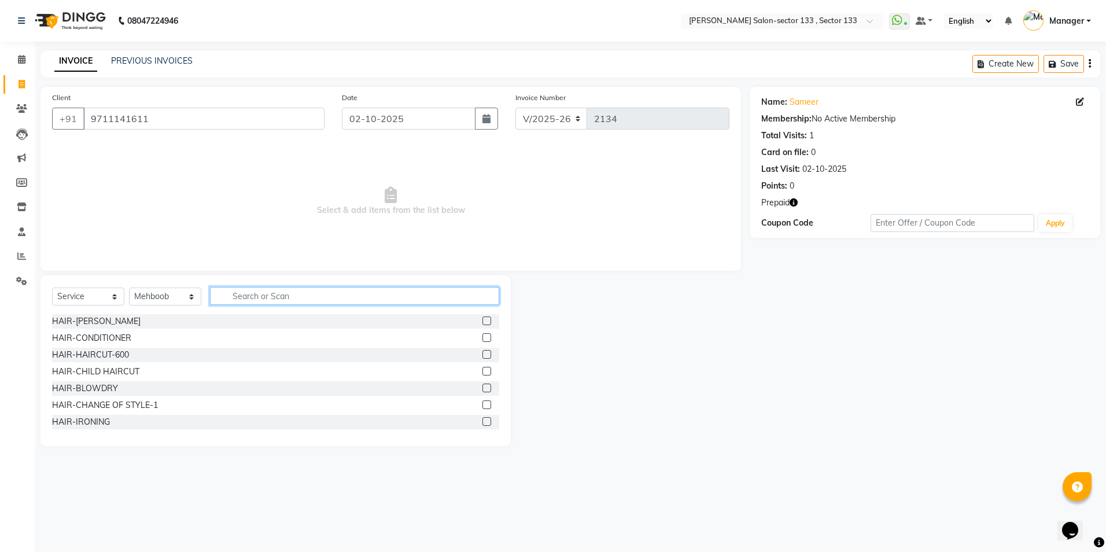
click at [271, 295] on input "text" at bounding box center [354, 296] width 289 height 18
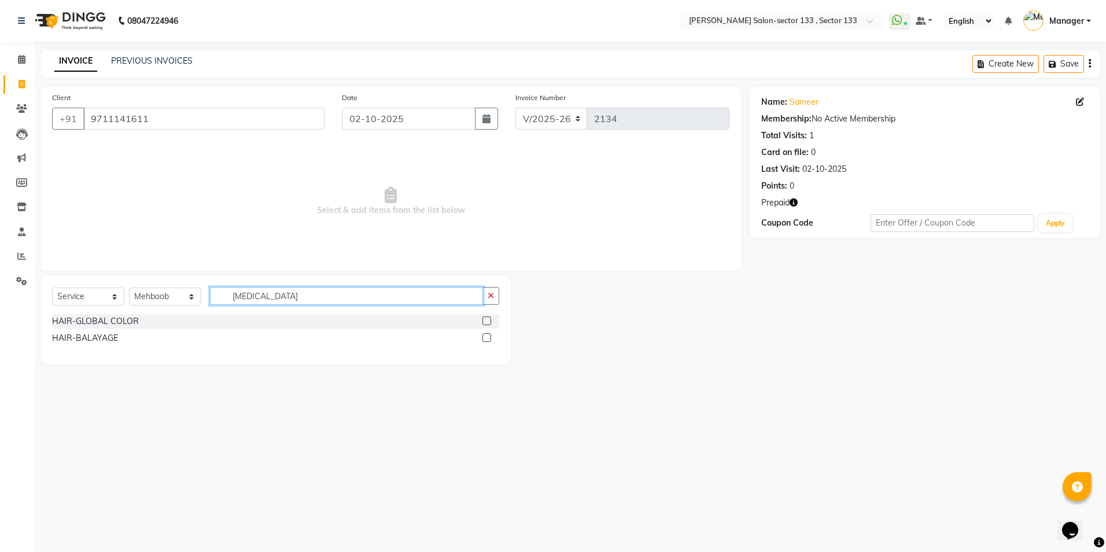
type input "bal"
click at [486, 337] on label at bounding box center [487, 337] width 9 height 9
click at [486, 337] on input "checkbox" at bounding box center [487, 338] width 8 height 8
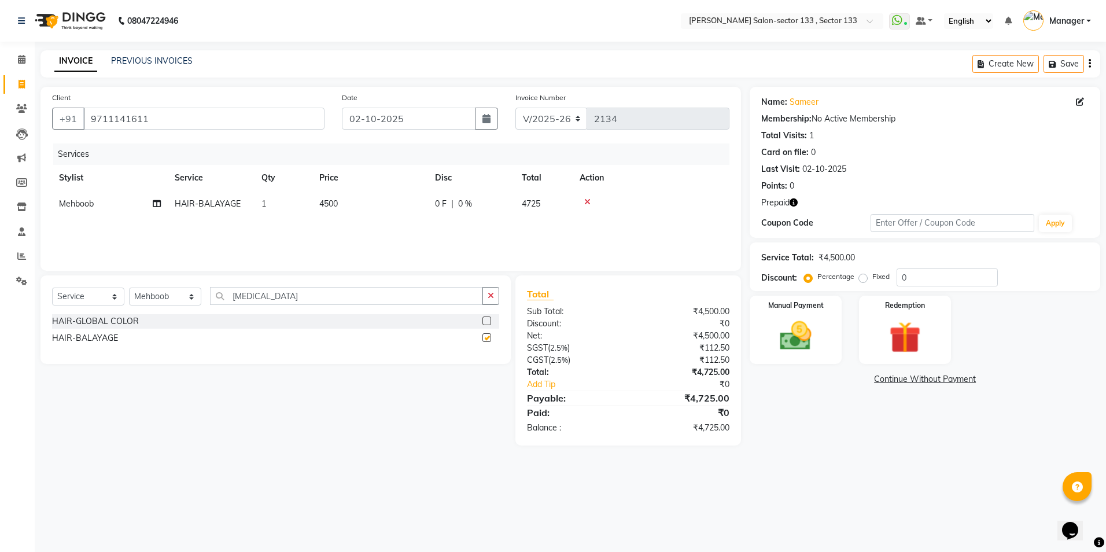
checkbox input "false"
click at [348, 206] on td "4500" at bounding box center [370, 204] width 116 height 26
select select "84597"
click at [422, 209] on input "4500" at bounding box center [425, 207] width 102 height 18
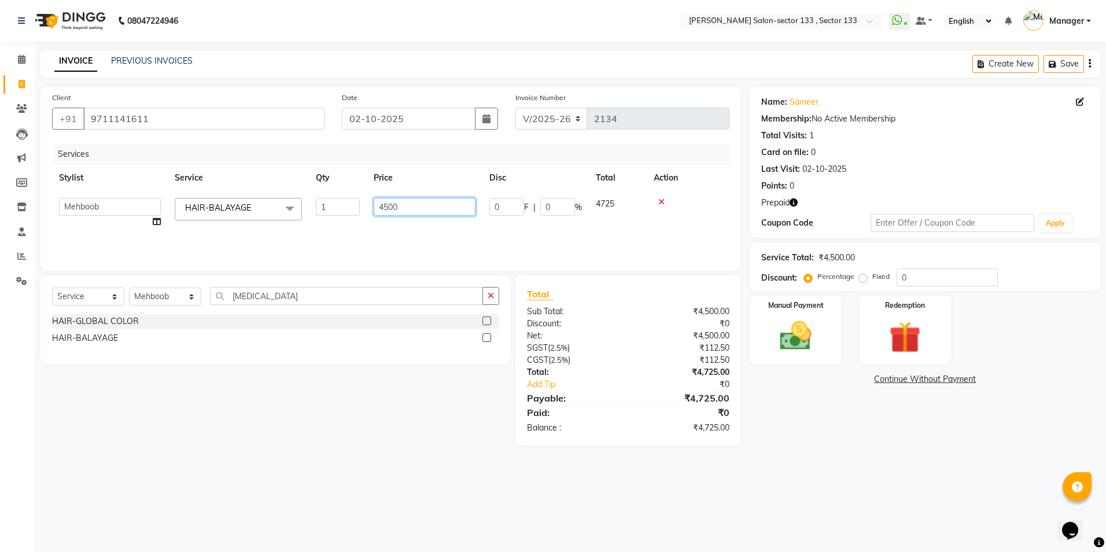
click at [422, 209] on input "4500" at bounding box center [425, 207] width 102 height 18
type input "5000"
click at [416, 216] on td "5000" at bounding box center [425, 213] width 116 height 44
select select "84597"
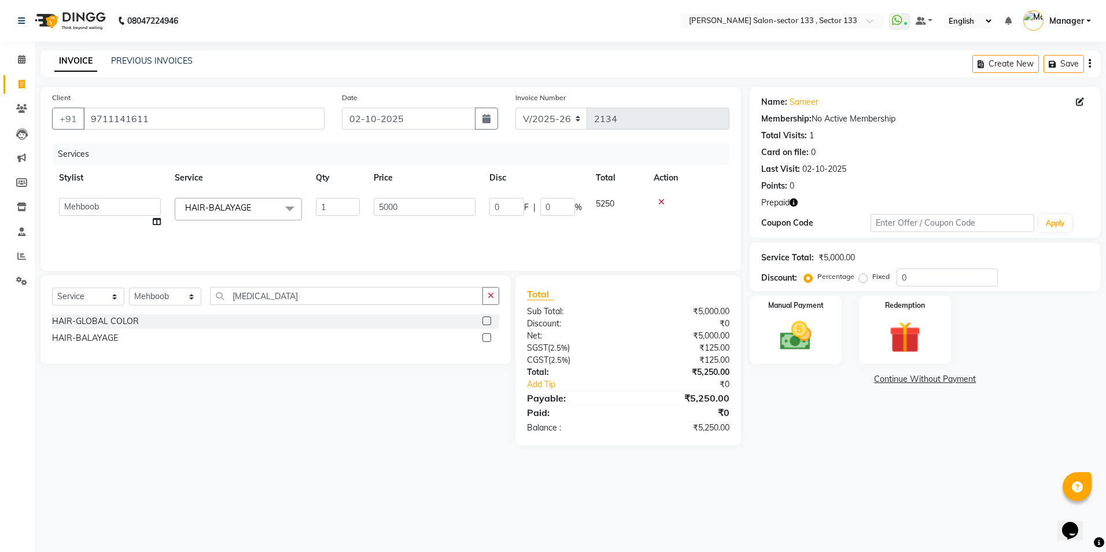
click at [172, 307] on div "Select Service Product Membership Package Voucher Prepaid Gift Card Select Styl…" at bounding box center [275, 300] width 447 height 27
click at [172, 305] on select "Select Stylist Anjali Anwar BUSHRA Dolly jaspal KIRTI Manager Mehboob Owner id …" at bounding box center [165, 297] width 72 height 18
click at [129, 288] on select "Select Stylist Anjali Anwar BUSHRA Dolly jaspal KIRTI Manager Mehboob Owner id …" at bounding box center [165, 297] width 72 height 18
click at [422, 209] on input "5000" at bounding box center [425, 207] width 102 height 18
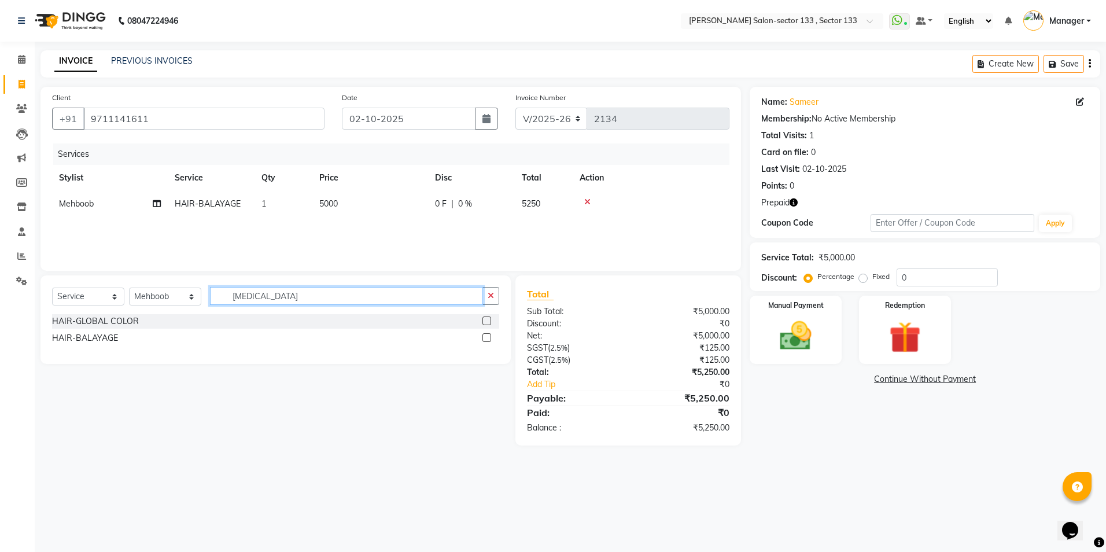
click at [278, 296] on input "bal" at bounding box center [346, 296] width 273 height 18
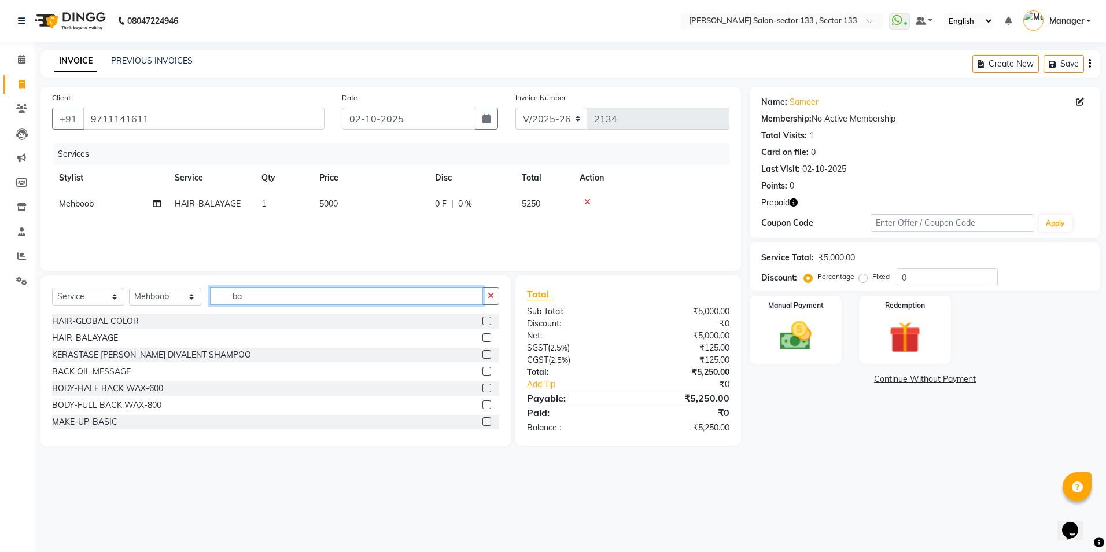
type input "b"
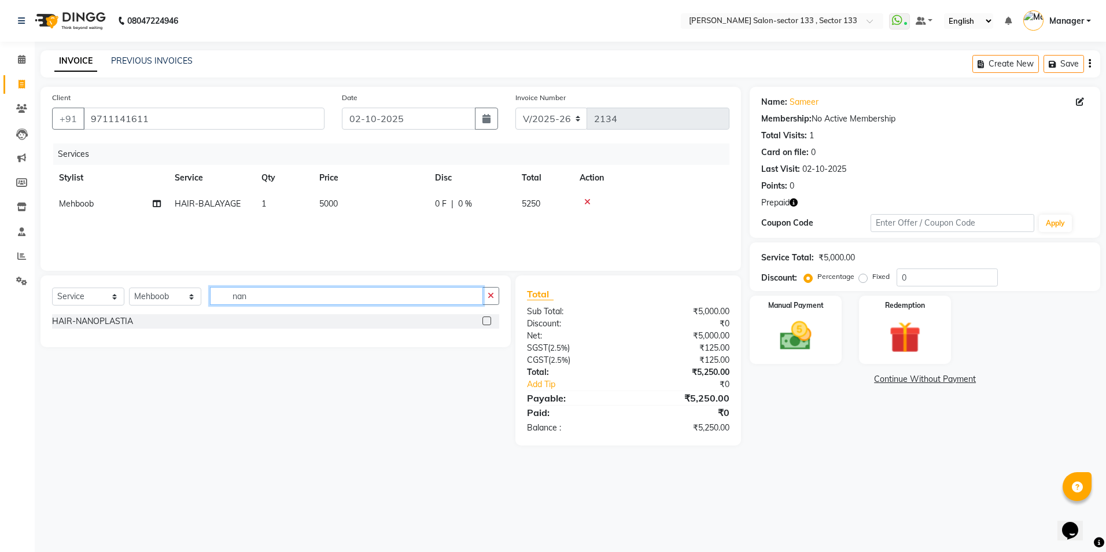
type input "nan"
click at [487, 320] on label at bounding box center [487, 321] width 9 height 9
click at [487, 320] on input "checkbox" at bounding box center [487, 322] width 8 height 8
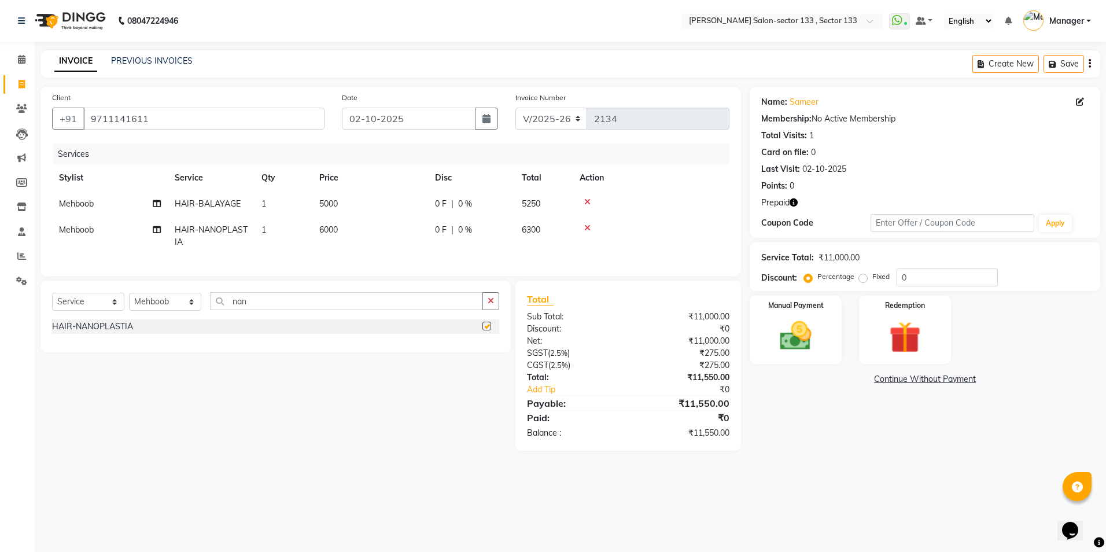
click at [355, 243] on td "6000" at bounding box center [370, 236] width 116 height 38
checkbox input "false"
select select "84597"
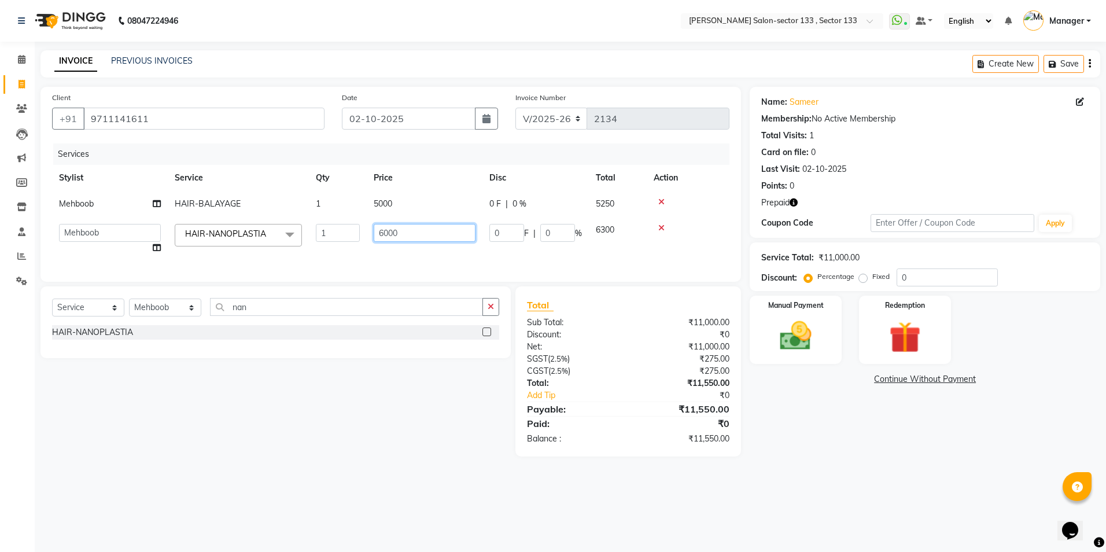
click at [416, 228] on input "6000" at bounding box center [425, 233] width 102 height 18
type input "10000"
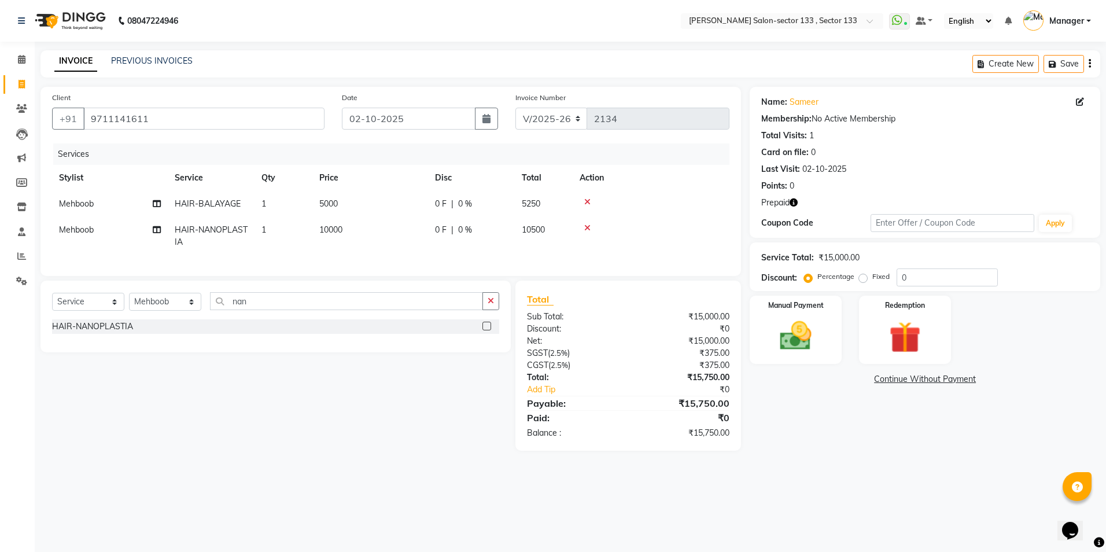
click at [397, 254] on td "10000" at bounding box center [370, 236] width 116 height 38
select select "84597"
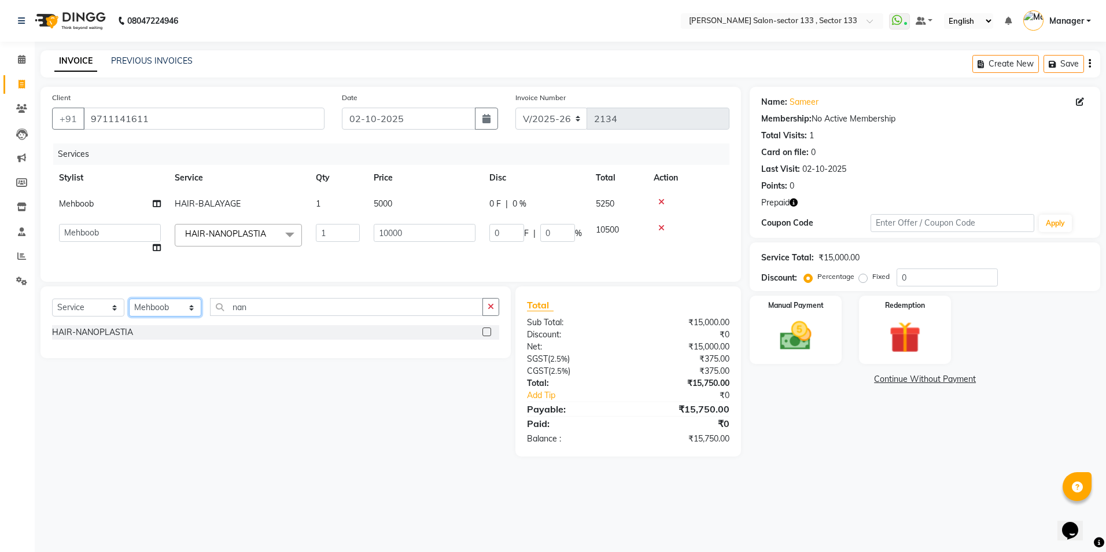
click at [162, 315] on select "Select Stylist Anjali Anwar BUSHRA Dolly jaspal KIRTI Manager Mehboob Owner id …" at bounding box center [165, 308] width 72 height 18
select select "90931"
click at [129, 307] on select "Select Stylist Anjali Anwar BUSHRA Dolly jaspal KIRTI Manager Mehboob Owner id …" at bounding box center [165, 308] width 72 height 18
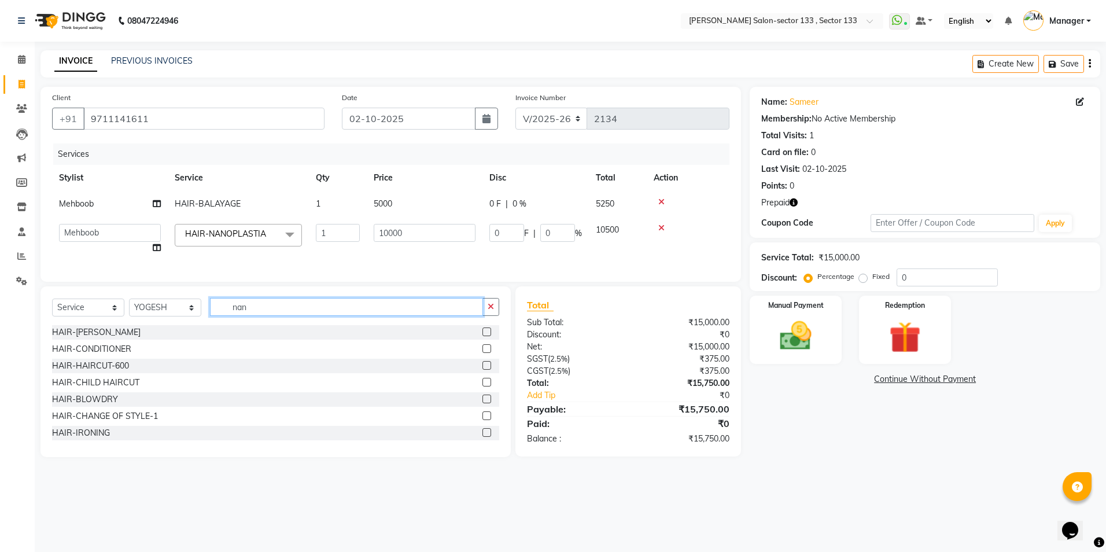
click at [281, 316] on input "nan" at bounding box center [346, 307] width 273 height 18
type input "n"
type input "f"
type input "crys"
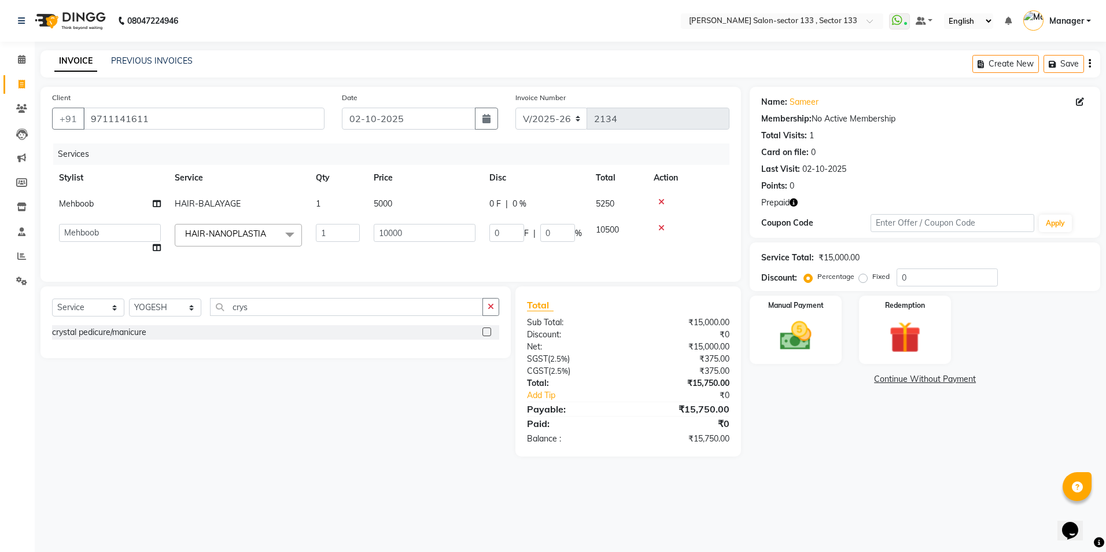
click at [487, 336] on label at bounding box center [487, 332] width 9 height 9
click at [487, 336] on input "checkbox" at bounding box center [487, 333] width 8 height 8
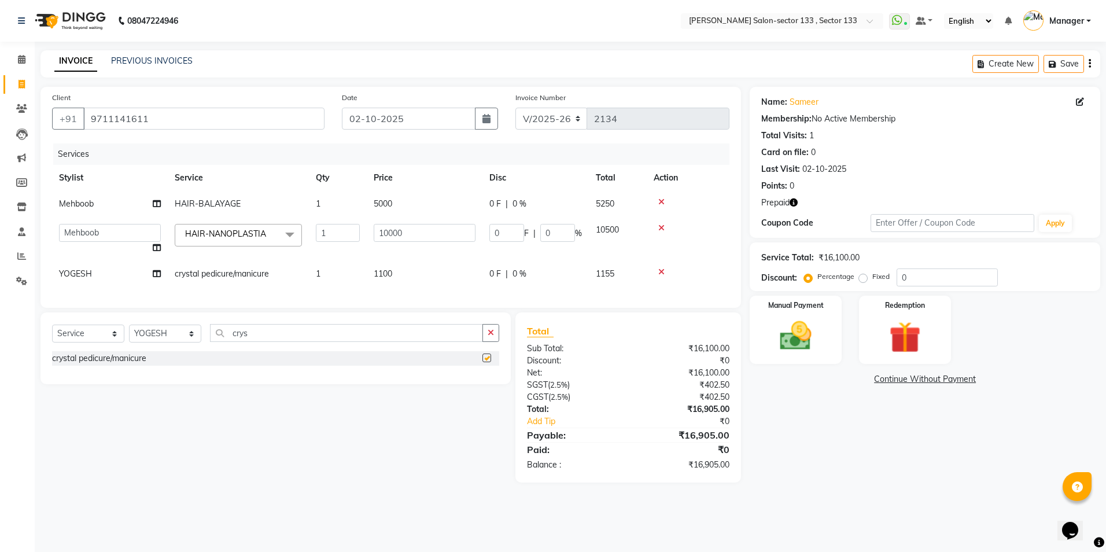
checkbox input "false"
click at [402, 285] on td "1100" at bounding box center [425, 274] width 116 height 26
select select "90931"
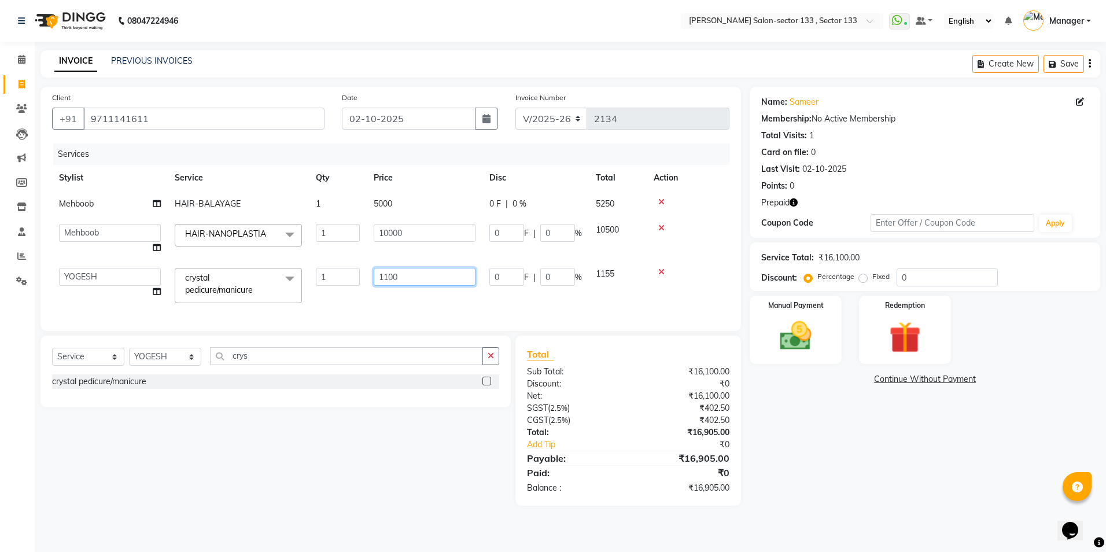
click at [453, 280] on input "1100" at bounding box center [425, 277] width 102 height 18
type input "1200"
click at [451, 302] on div "Services Stylist Service Qty Price Disc Total Action Mehboob HAIR-BALAYAGE 1 50…" at bounding box center [391, 232] width 678 height 176
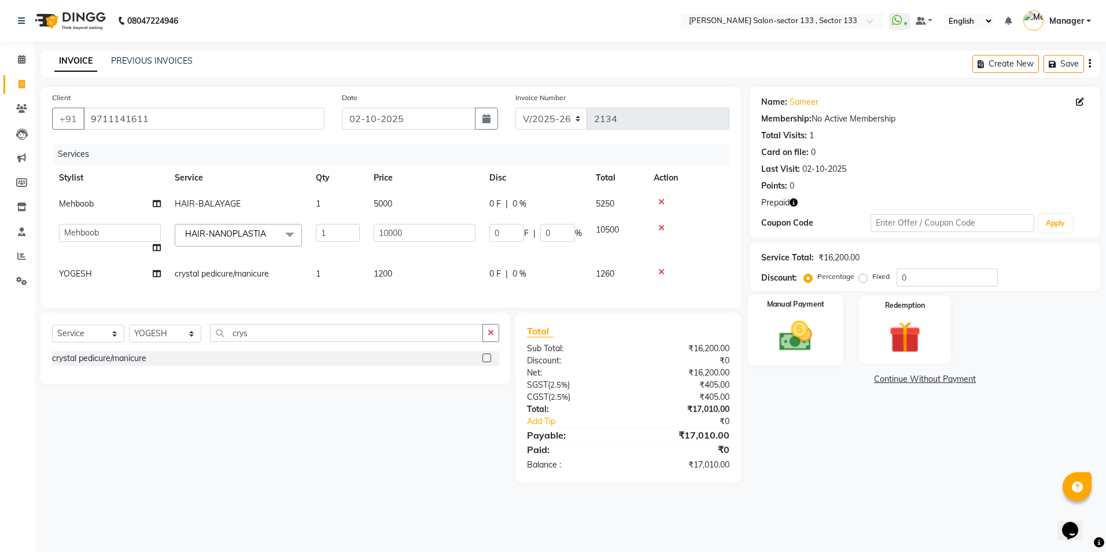
click at [806, 307] on label "Manual Payment" at bounding box center [796, 304] width 58 height 11
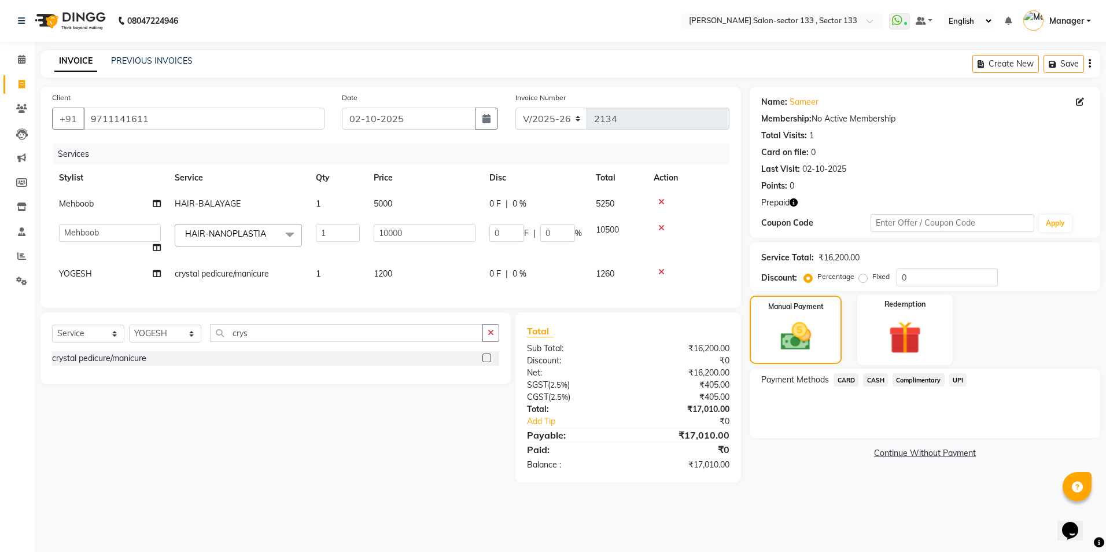
click at [916, 342] on img at bounding box center [905, 337] width 54 height 41
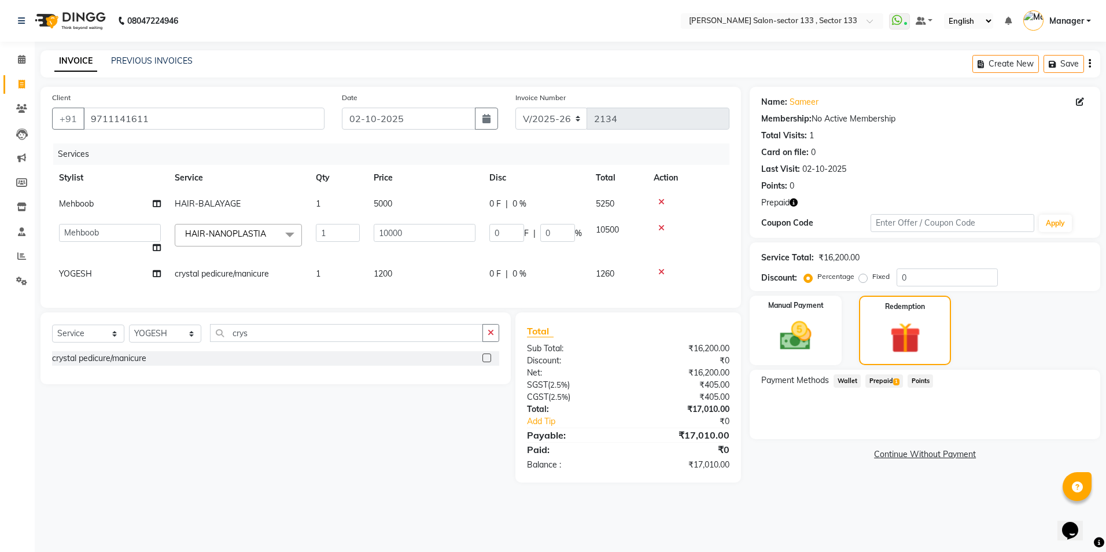
click at [889, 385] on span "Prepaid 1" at bounding box center [885, 380] width 38 height 13
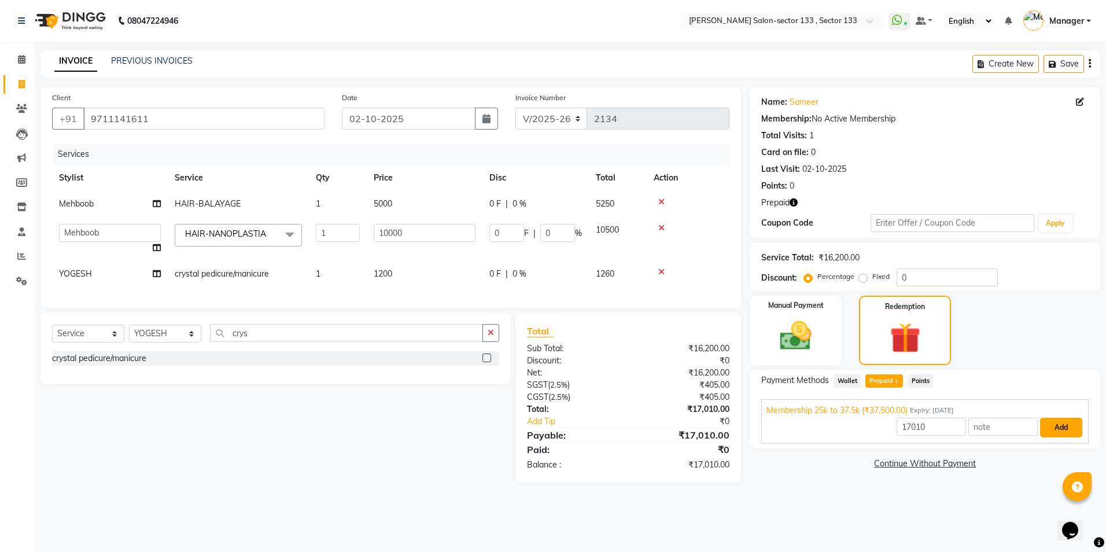
click at [1060, 433] on button "Add" at bounding box center [1061, 428] width 42 height 20
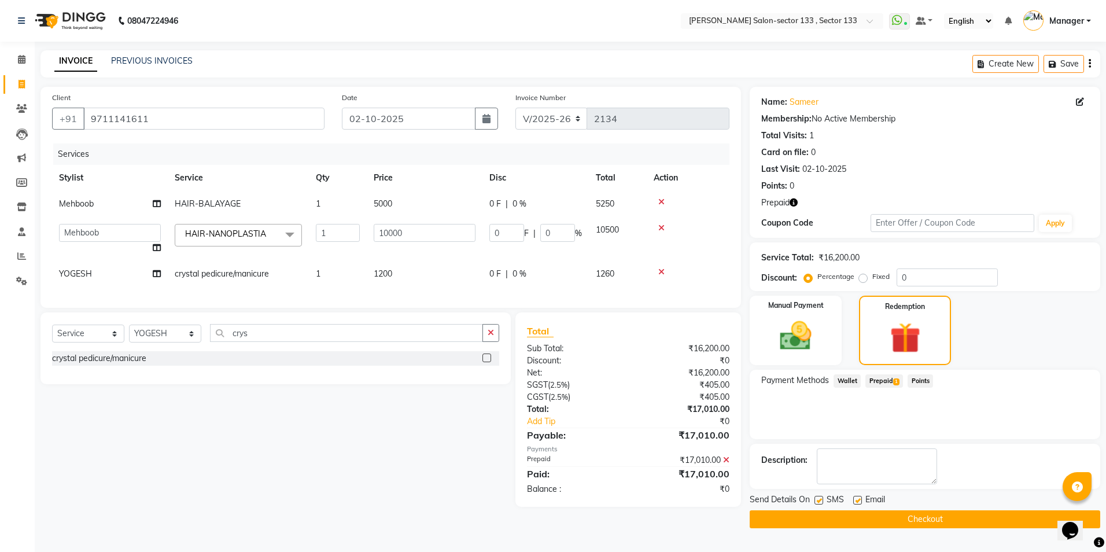
click at [443, 195] on td "5000" at bounding box center [425, 204] width 116 height 26
select select "84597"
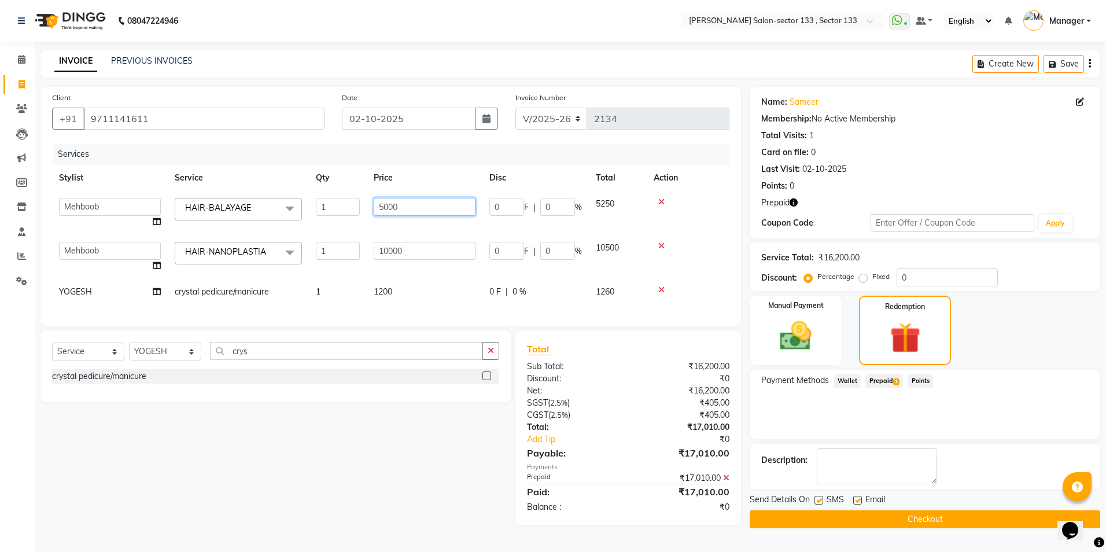
click at [394, 208] on input "5000" at bounding box center [425, 207] width 102 height 18
click at [407, 207] on input "5000" at bounding box center [425, 207] width 102 height 18
type input "6000"
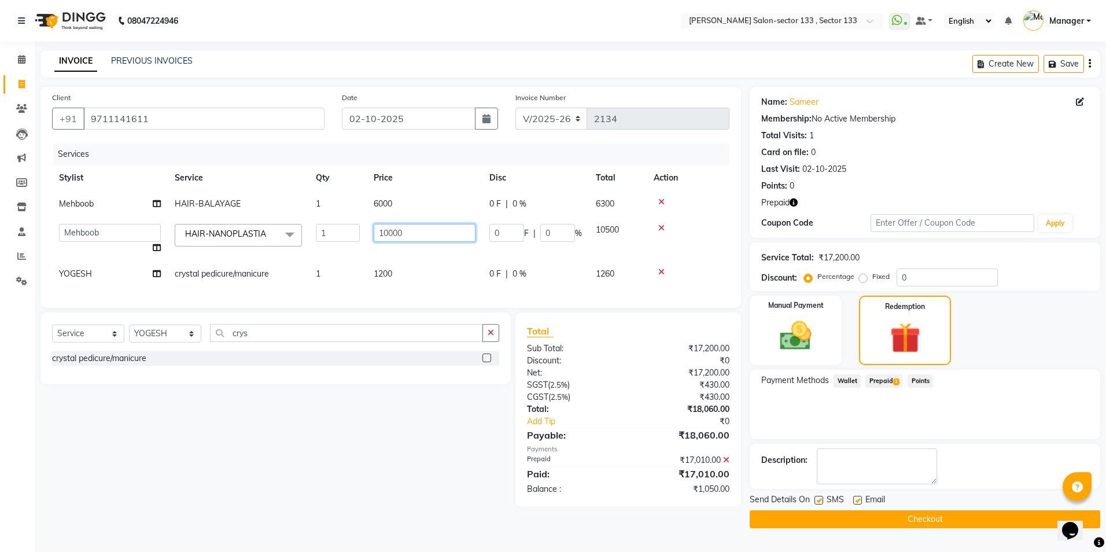
click at [412, 251] on td "10000" at bounding box center [425, 239] width 116 height 44
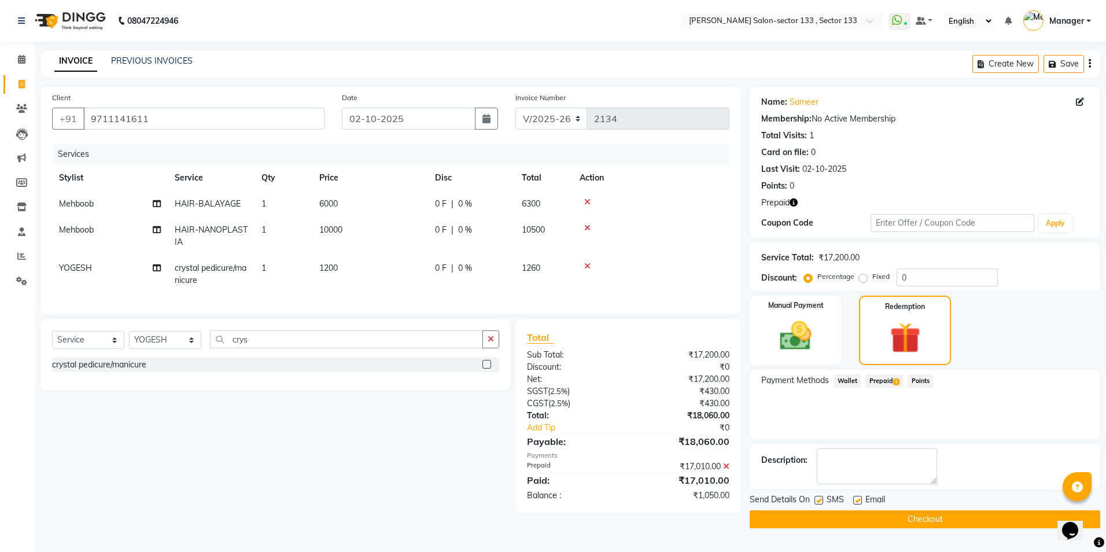
click at [412, 251] on td "10000" at bounding box center [370, 236] width 116 height 38
select select "84597"
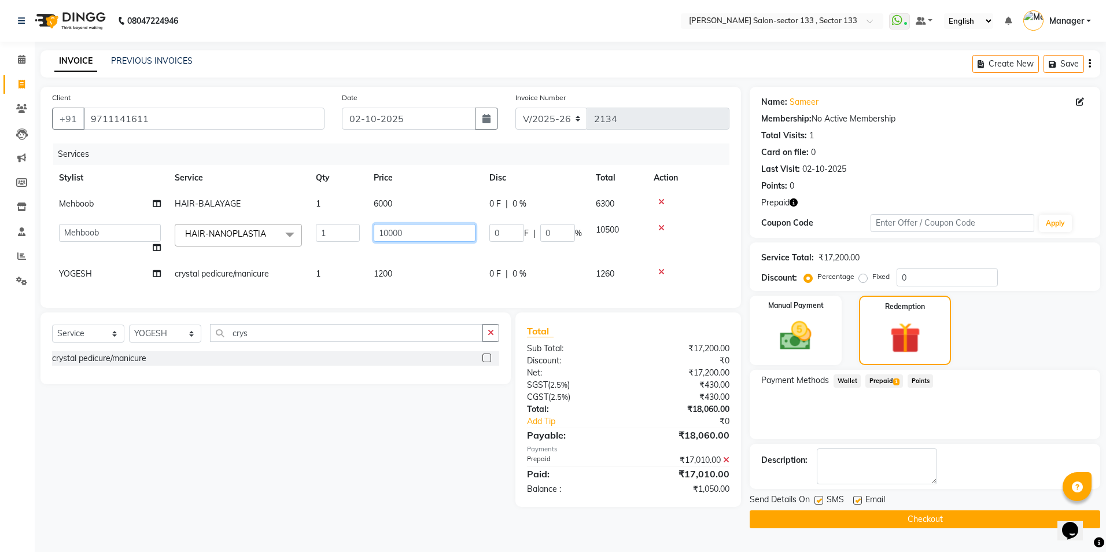
click at [412, 229] on input "10000" at bounding box center [425, 233] width 102 height 18
type input "1"
type input "7000"
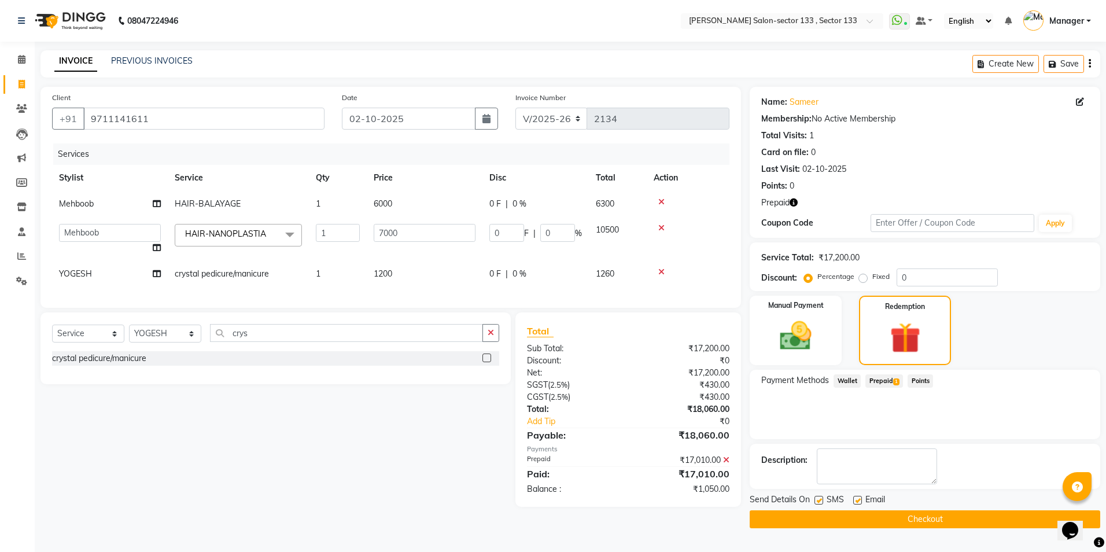
click at [408, 260] on tbody "Mehboob HAIR-BALAYAGE 1 6000 0 F | 0 % 6300 Anjali Anwar BUSHRA Dolly jaspal KI…" at bounding box center [391, 239] width 678 height 96
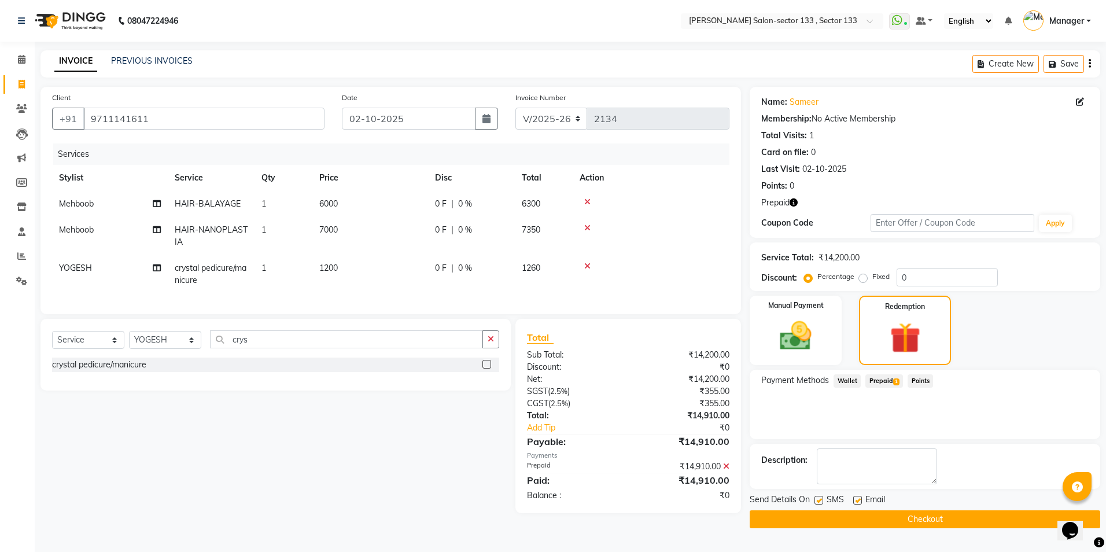
click at [356, 201] on td "6000" at bounding box center [370, 204] width 116 height 26
select select "84597"
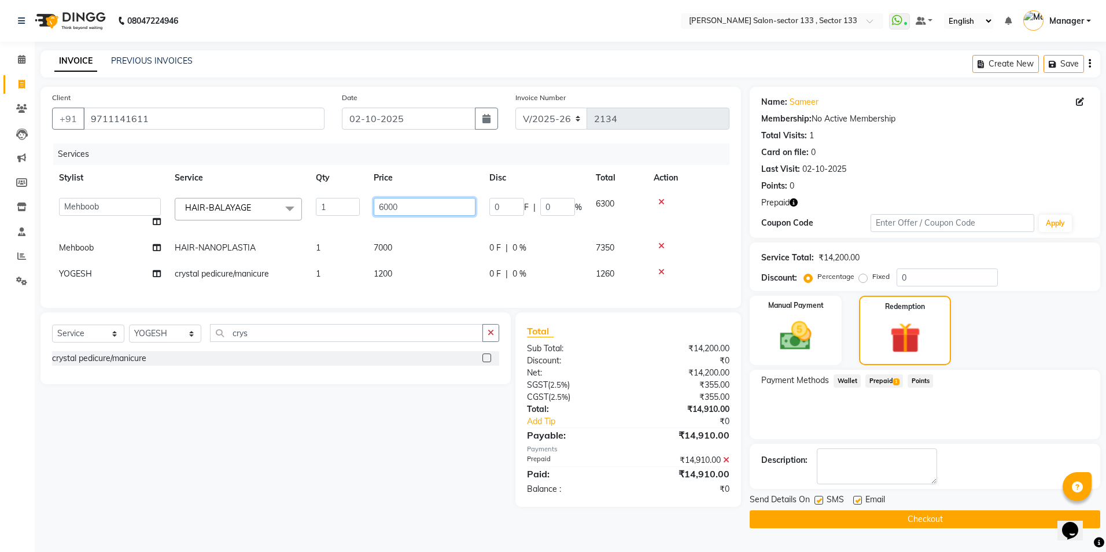
click at [389, 202] on input "6000" at bounding box center [425, 207] width 102 height 18
click at [382, 208] on input "6000" at bounding box center [425, 207] width 102 height 18
type input "8000"
click at [387, 238] on td "7000" at bounding box center [425, 248] width 116 height 26
select select "84597"
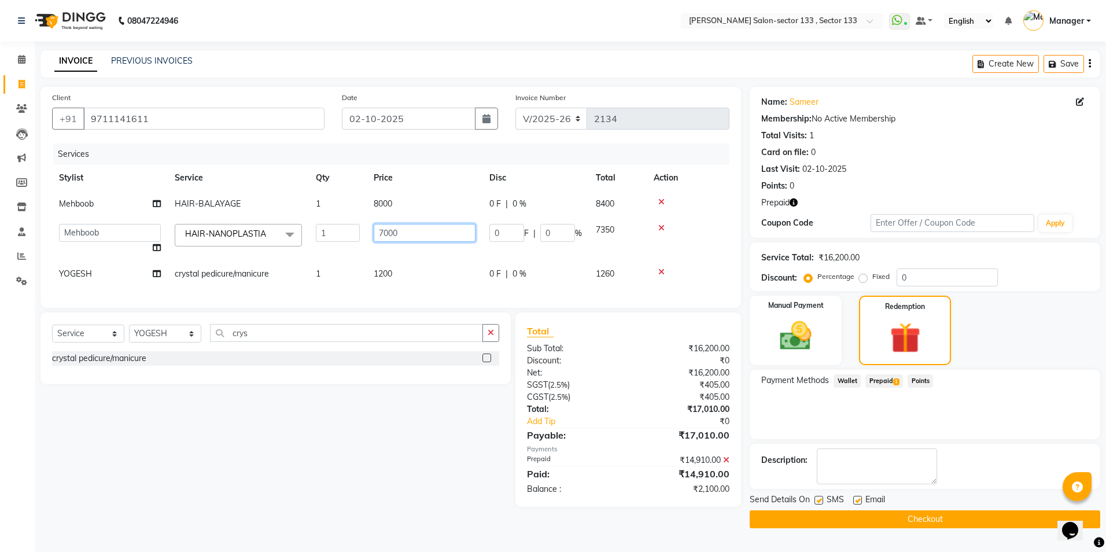
click at [406, 231] on input "7000" at bounding box center [425, 233] width 102 height 18
click at [380, 231] on input "7000" at bounding box center [425, 233] width 102 height 18
click at [384, 234] on input "7000" at bounding box center [425, 233] width 102 height 18
type input "8000"
click at [378, 209] on td "8000" at bounding box center [425, 204] width 116 height 26
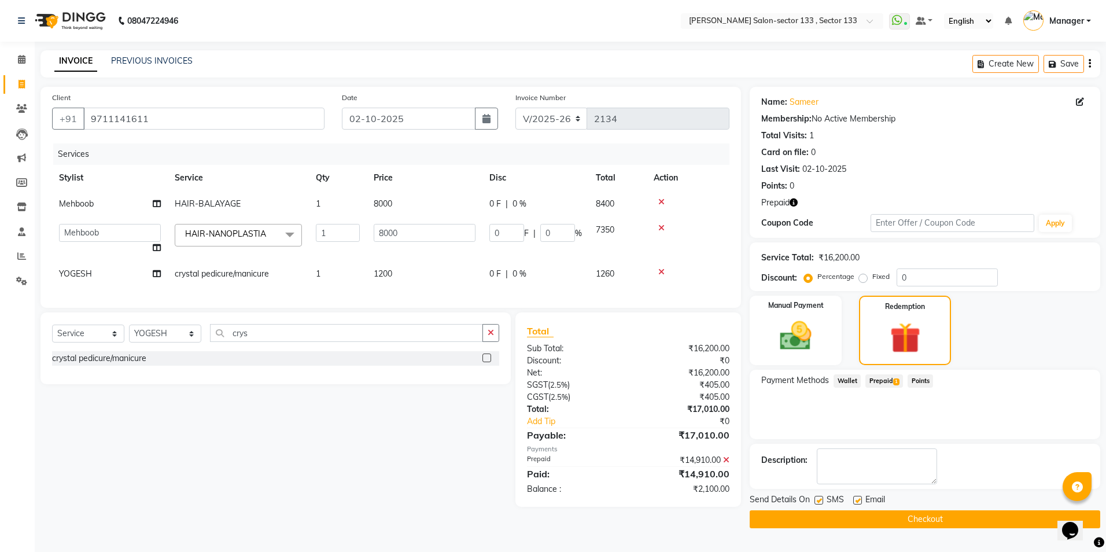
select select "84597"
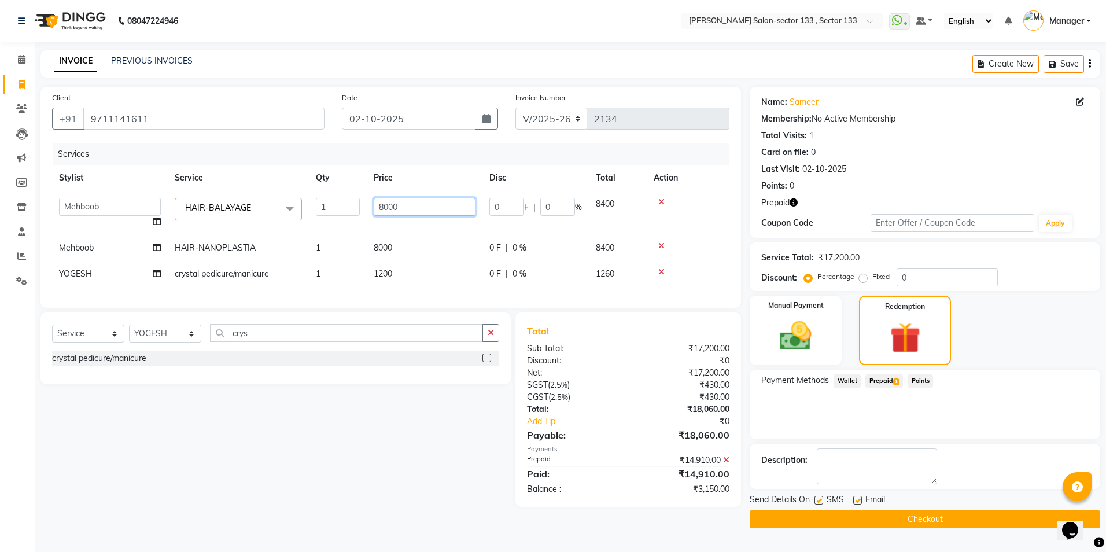
click at [385, 206] on input "8000" at bounding box center [425, 207] width 102 height 18
type input "7000"
click at [386, 228] on tbody "Anjali Anwar BUSHRA Dolly jaspal KIRTI Manager Mehboob Owner id sahil saleem SO…" at bounding box center [391, 239] width 678 height 96
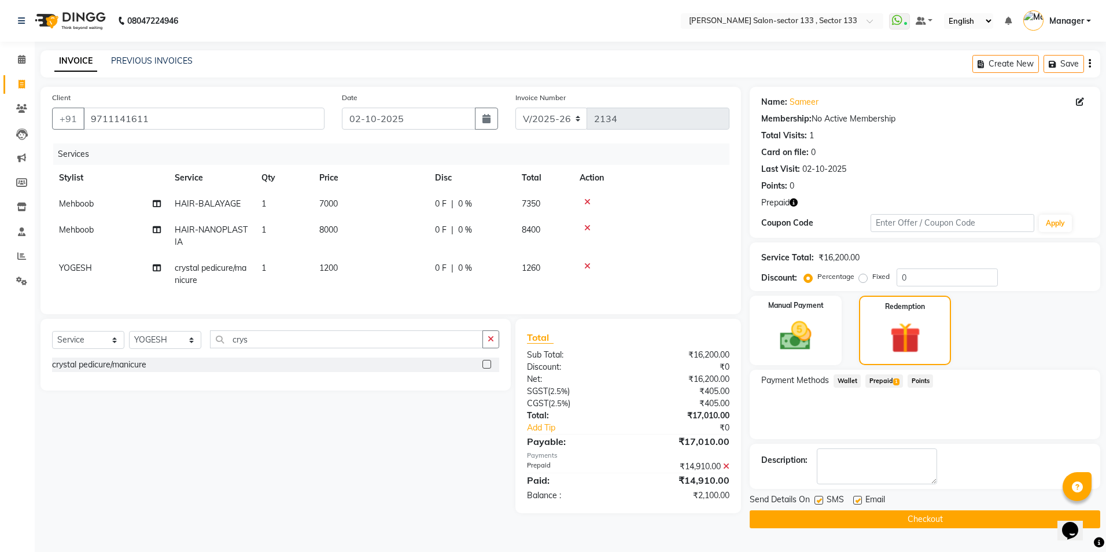
click at [727, 470] on icon at bounding box center [726, 466] width 6 height 8
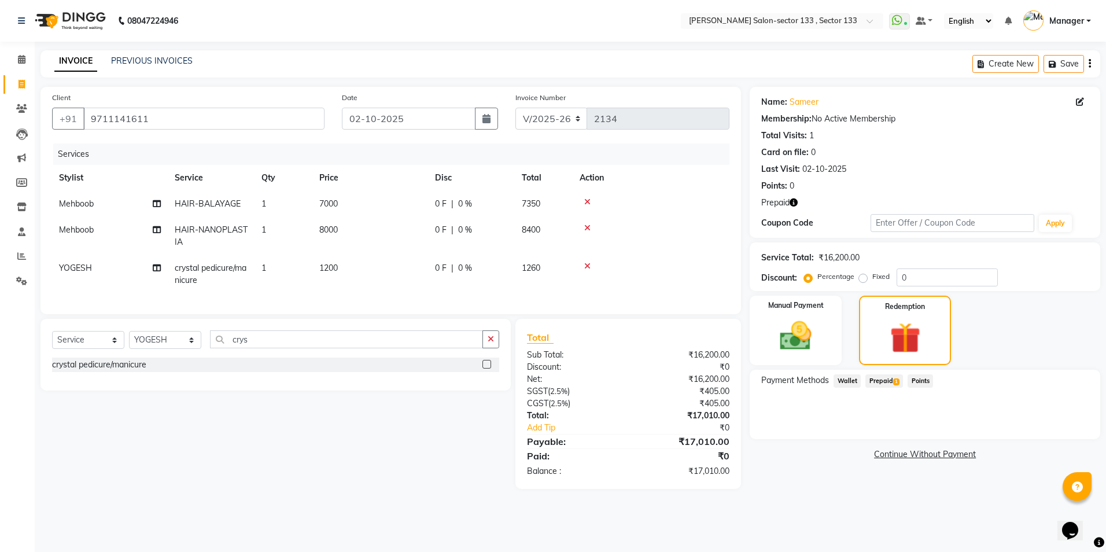
click at [587, 268] on icon at bounding box center [587, 266] width 6 height 8
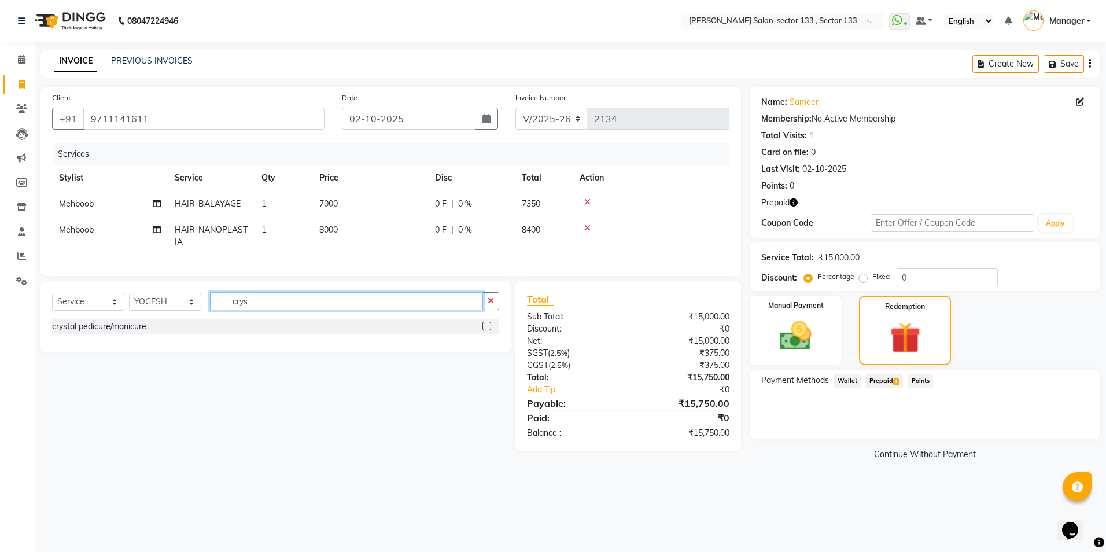
click at [264, 309] on input "crys" at bounding box center [346, 301] width 273 height 18
click at [481, 333] on div "crystal pedicure/manicure" at bounding box center [275, 326] width 447 height 14
click at [484, 330] on label at bounding box center [487, 326] width 9 height 9
click at [484, 330] on input "checkbox" at bounding box center [487, 327] width 8 height 8
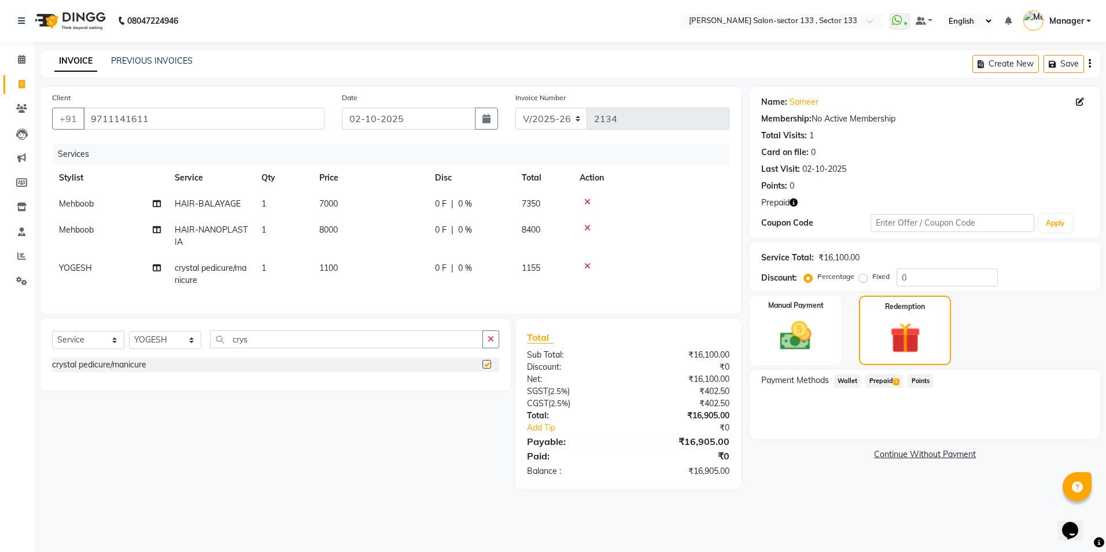
checkbox input "false"
click at [872, 373] on div "Payment Methods Wallet Prepaid 1 Points" at bounding box center [925, 404] width 351 height 69
click at [879, 382] on span "Prepaid 1" at bounding box center [885, 380] width 38 height 13
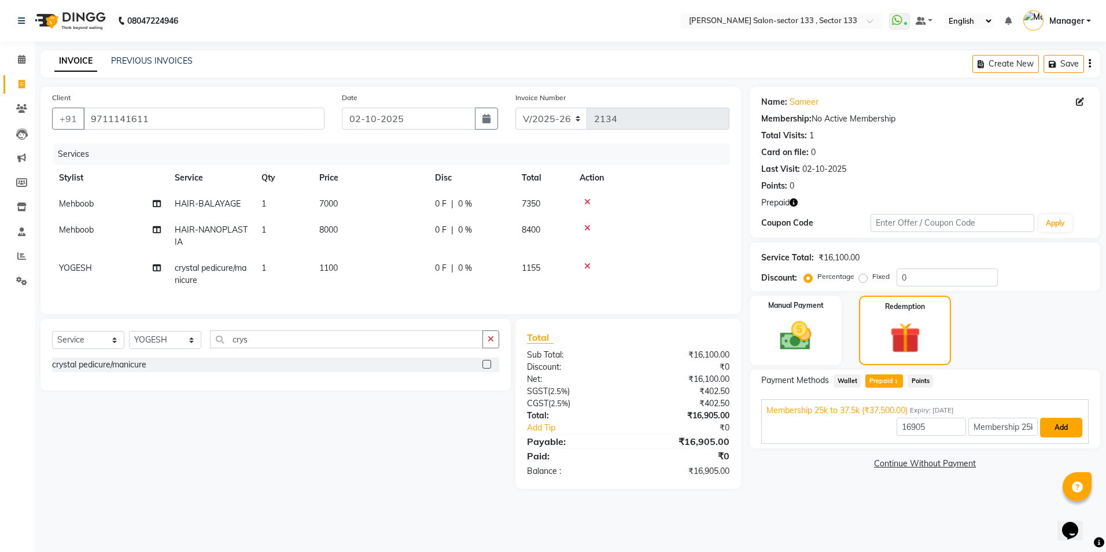
click at [1065, 431] on button "Add" at bounding box center [1061, 428] width 42 height 20
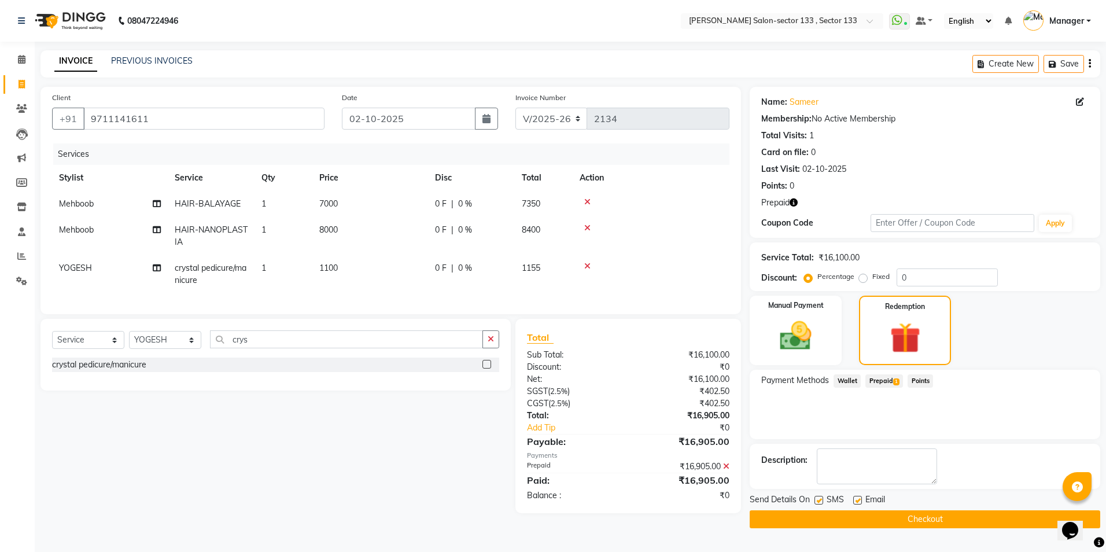
click at [803, 522] on button "Checkout" at bounding box center [925, 519] width 351 height 18
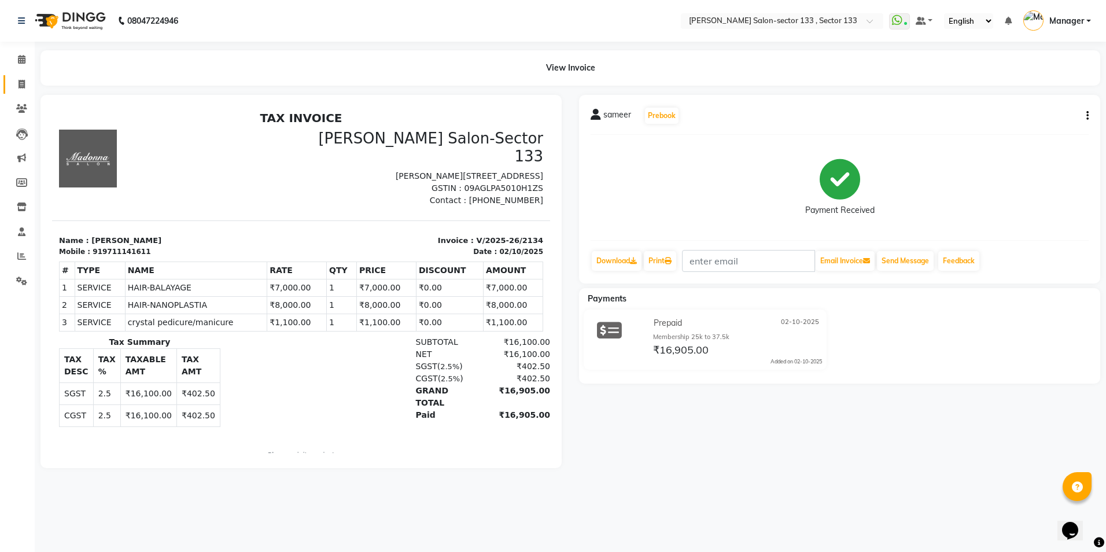
click at [10, 87] on link "Invoice" at bounding box center [17, 84] width 28 height 19
select select "service"
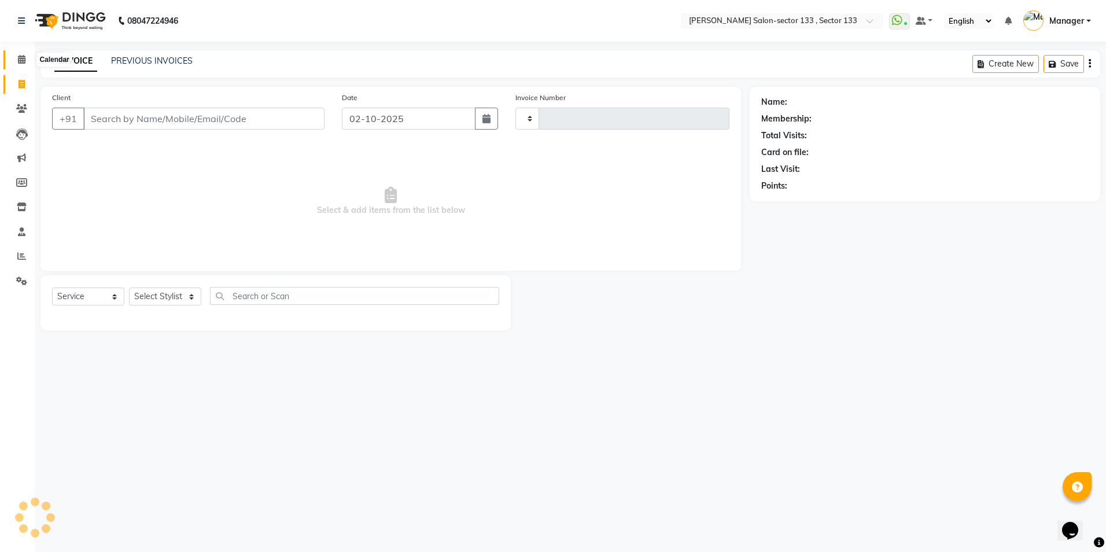
click at [23, 62] on icon at bounding box center [22, 59] width 8 height 9
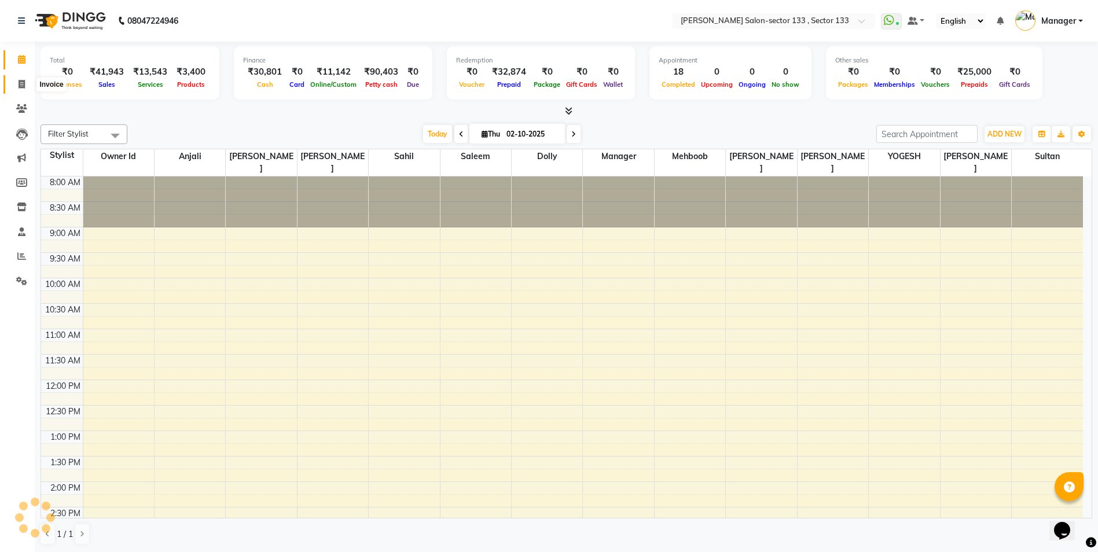
scroll to position [388, 0]
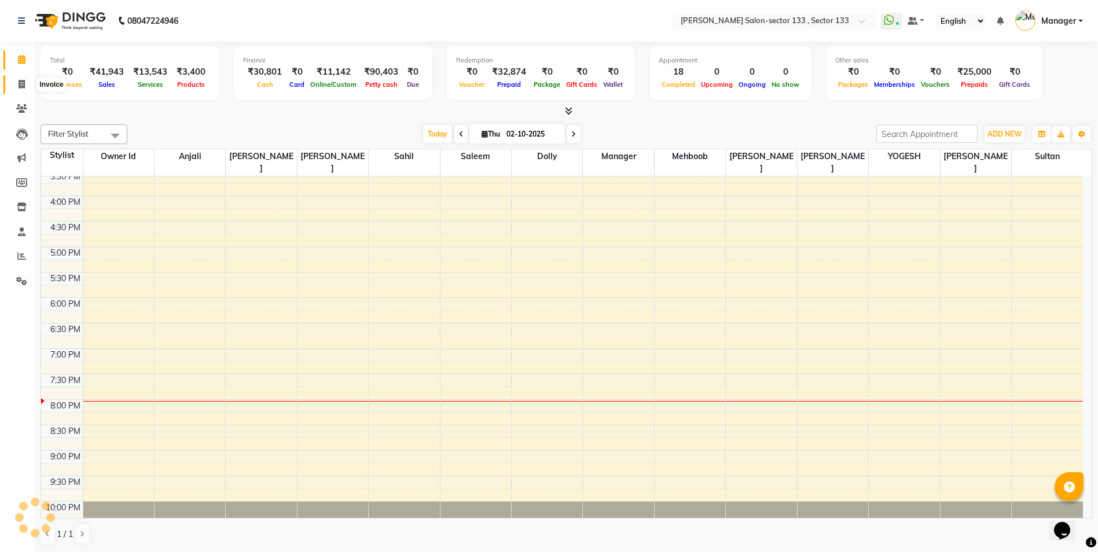
click at [23, 82] on icon at bounding box center [22, 84] width 6 height 9
select select "service"
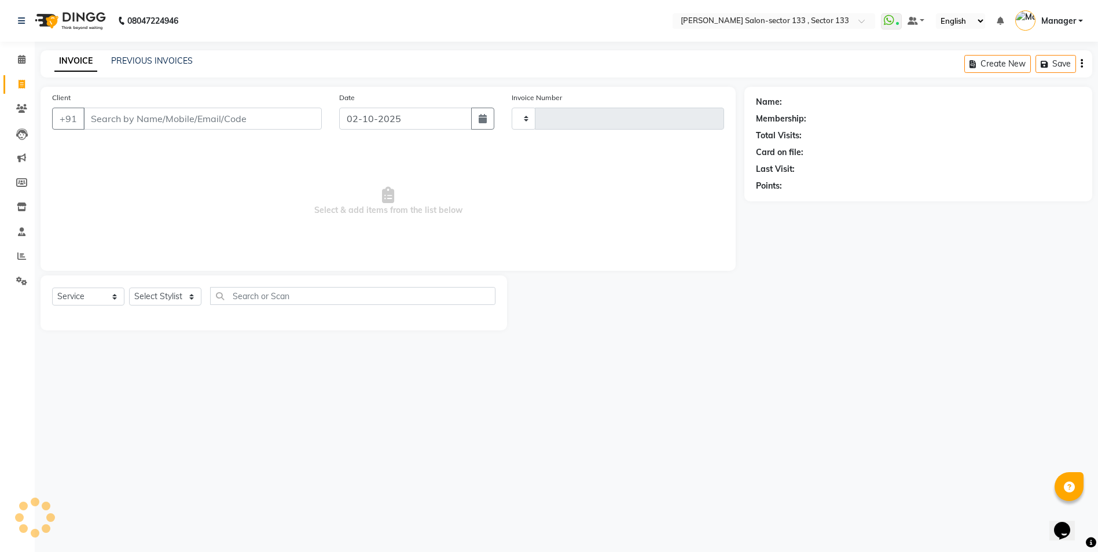
type input "2135"
select select "8302"
click at [23, 61] on icon at bounding box center [22, 59] width 8 height 9
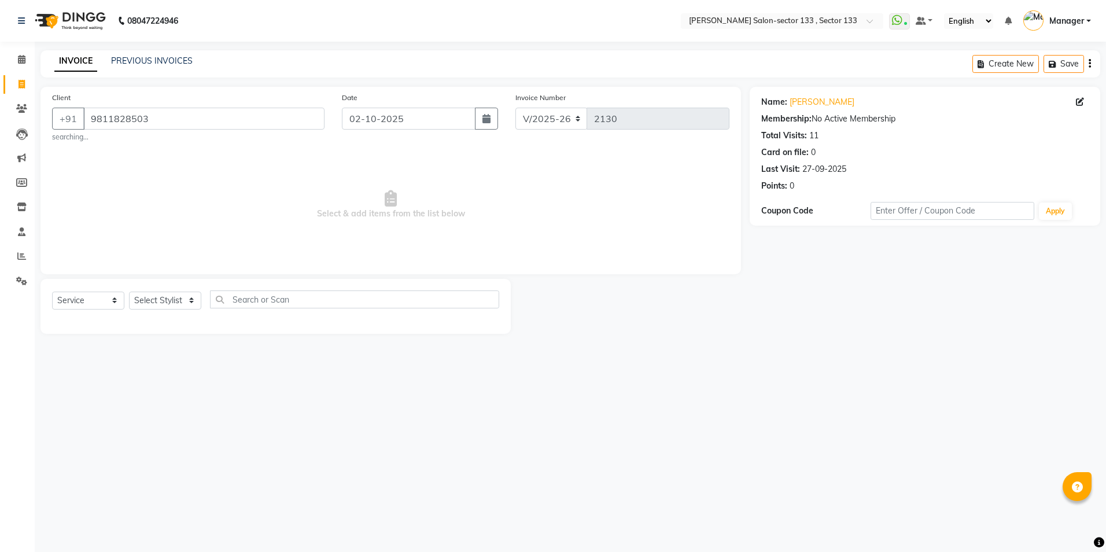
select select "8302"
select select "service"
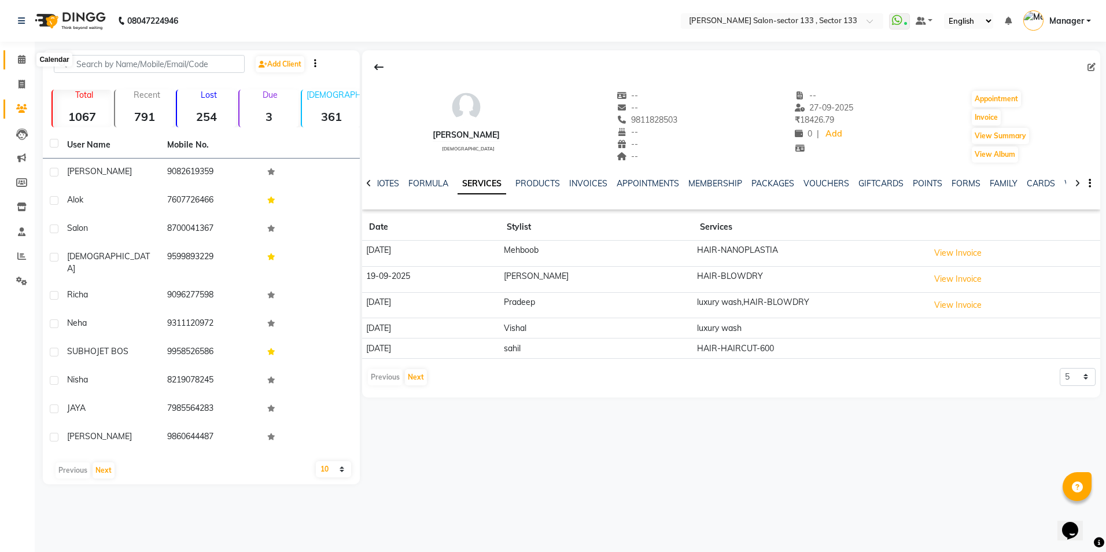
click at [13, 61] on span at bounding box center [22, 59] width 20 height 13
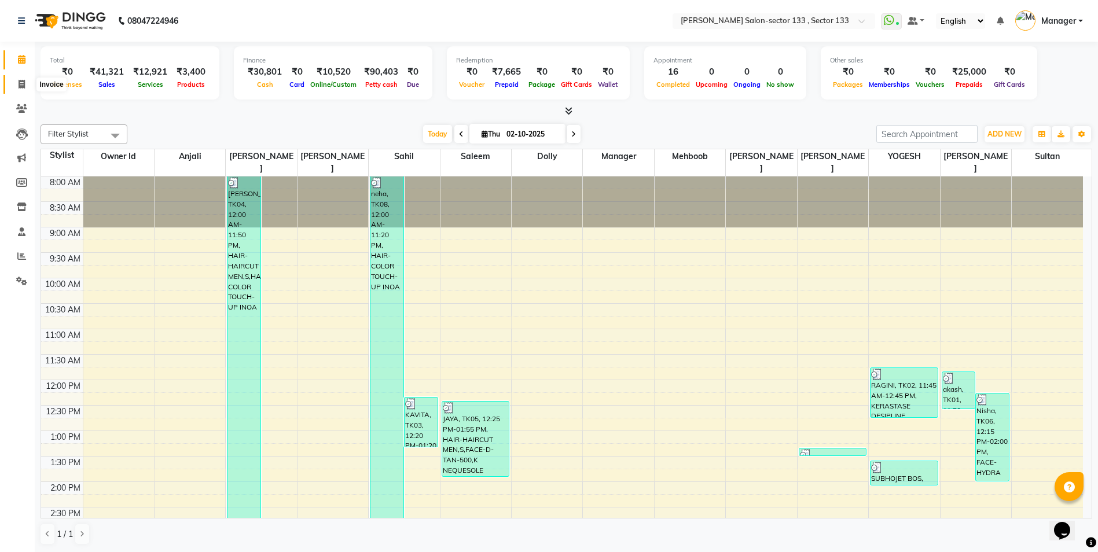
click at [16, 82] on span at bounding box center [22, 84] width 20 height 13
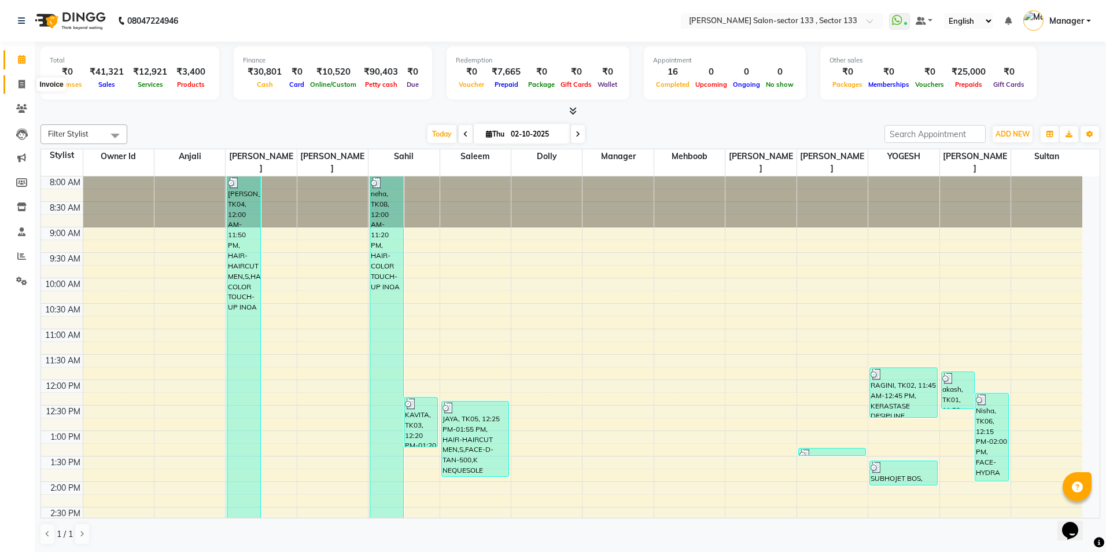
select select "8302"
select select "service"
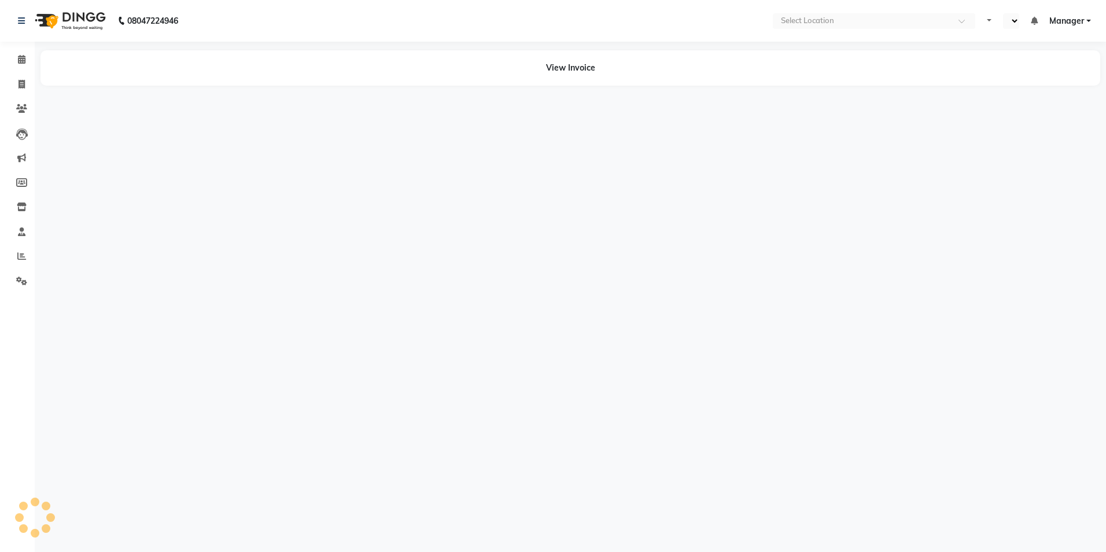
select select "en"
